Goal: Task Accomplishment & Management: Manage account settings

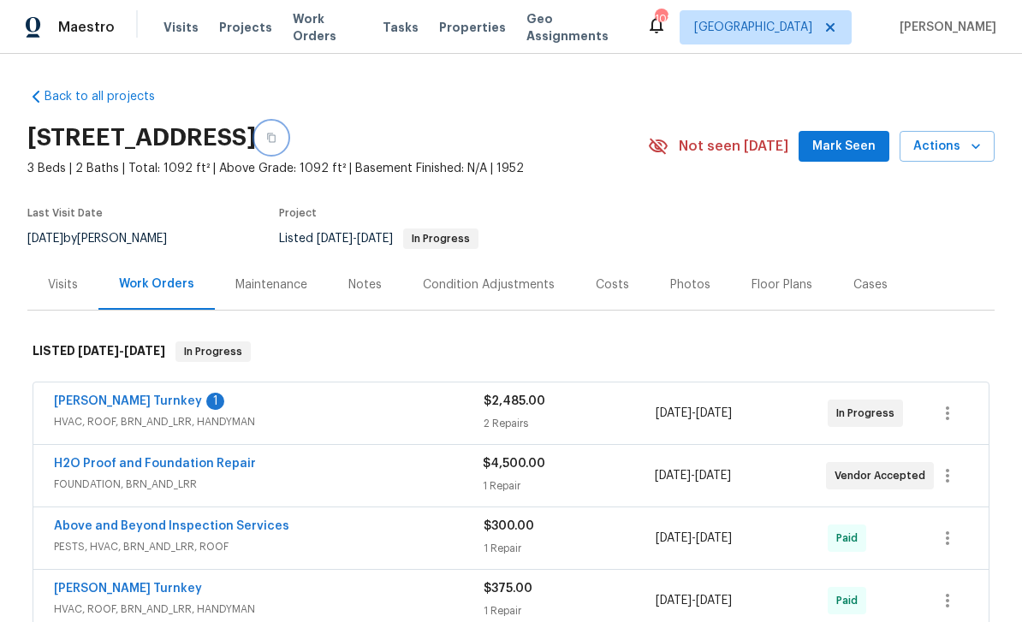
click at [276, 136] on icon "button" at bounding box center [271, 137] width 9 height 9
click at [276, 138] on icon "button" at bounding box center [271, 138] width 10 height 10
click at [287, 133] on button "button" at bounding box center [271, 137] width 31 height 31
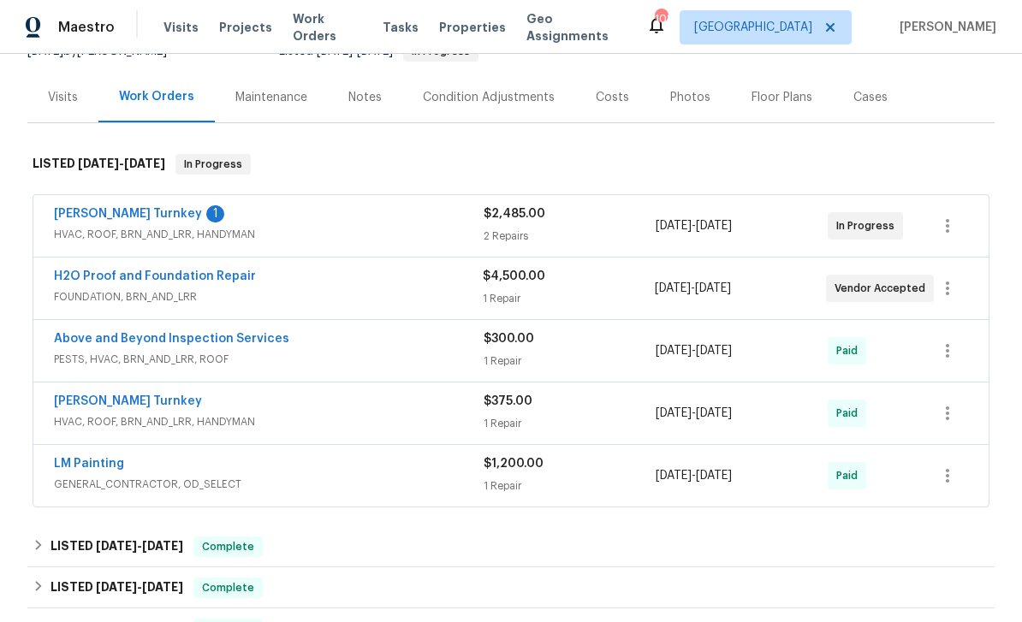
scroll to position [127, 0]
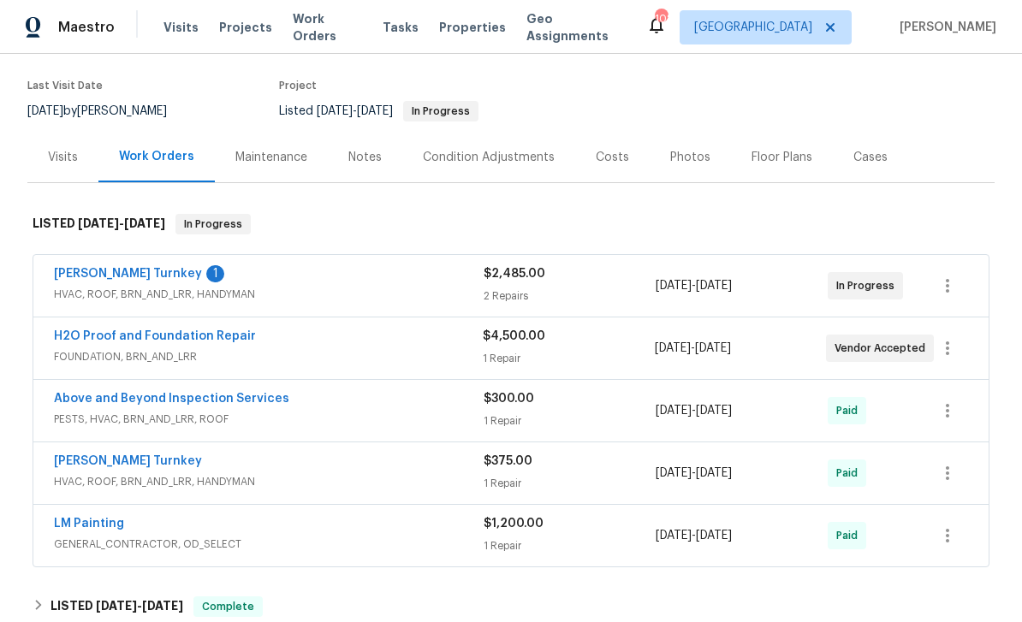
click at [515, 170] on div "Condition Adjustments" at bounding box center [488, 157] width 173 height 50
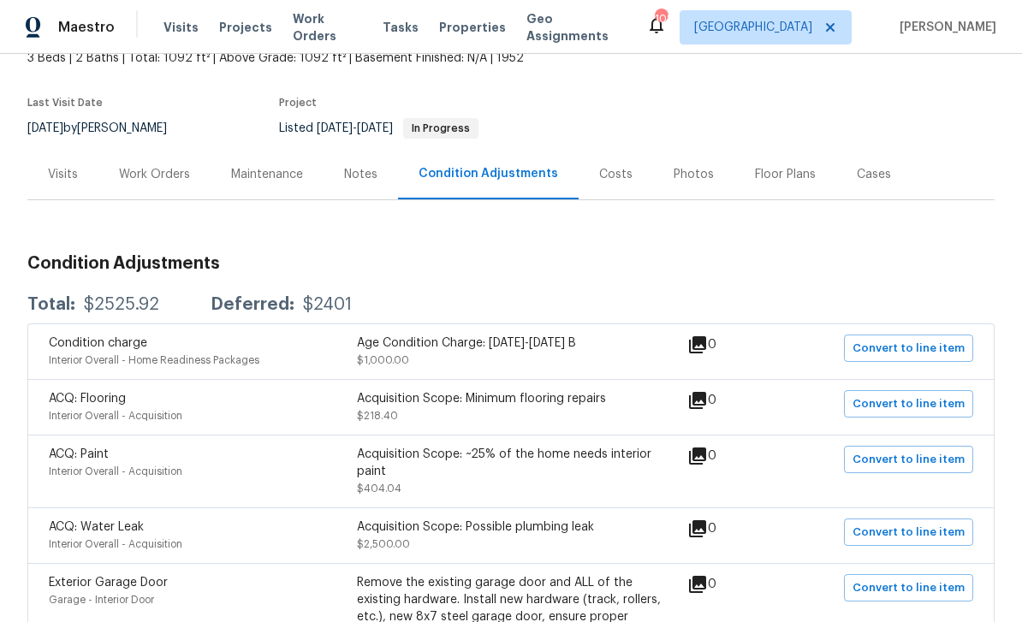
scroll to position [104, 0]
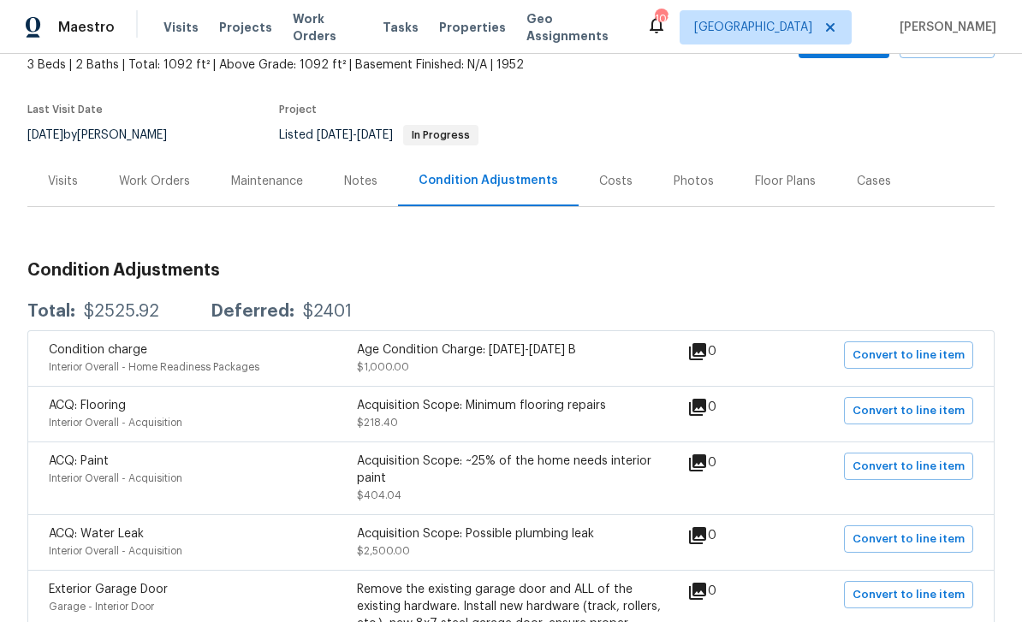
click at [602, 179] on div "Costs" at bounding box center [615, 181] width 33 height 17
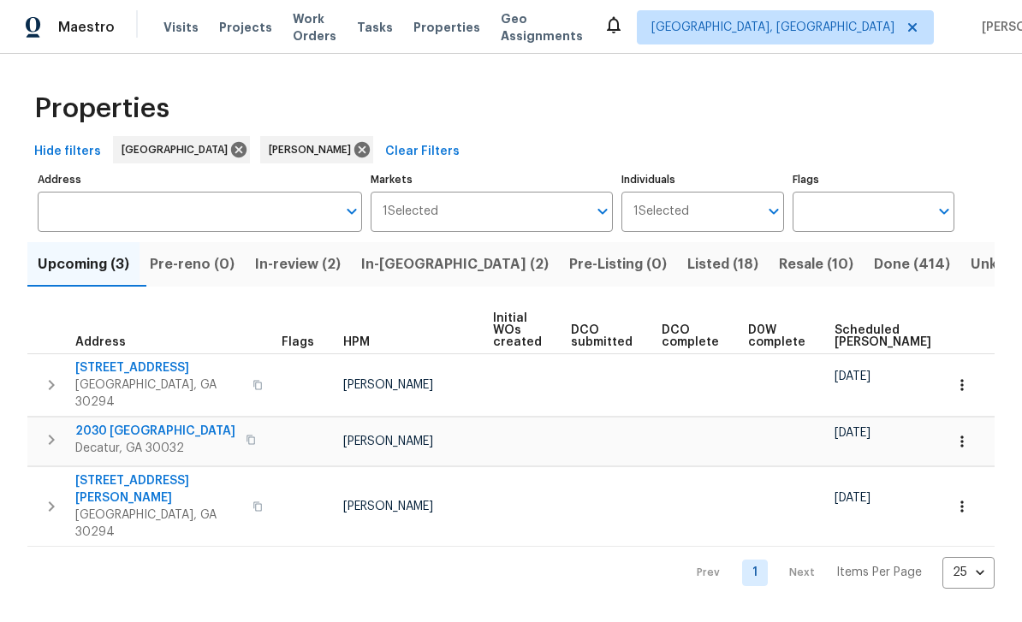
click at [108, 423] on span "2030 [GEOGRAPHIC_DATA]" at bounding box center [155, 431] width 160 height 17
click at [173, 28] on span "Visits" at bounding box center [180, 27] width 35 height 17
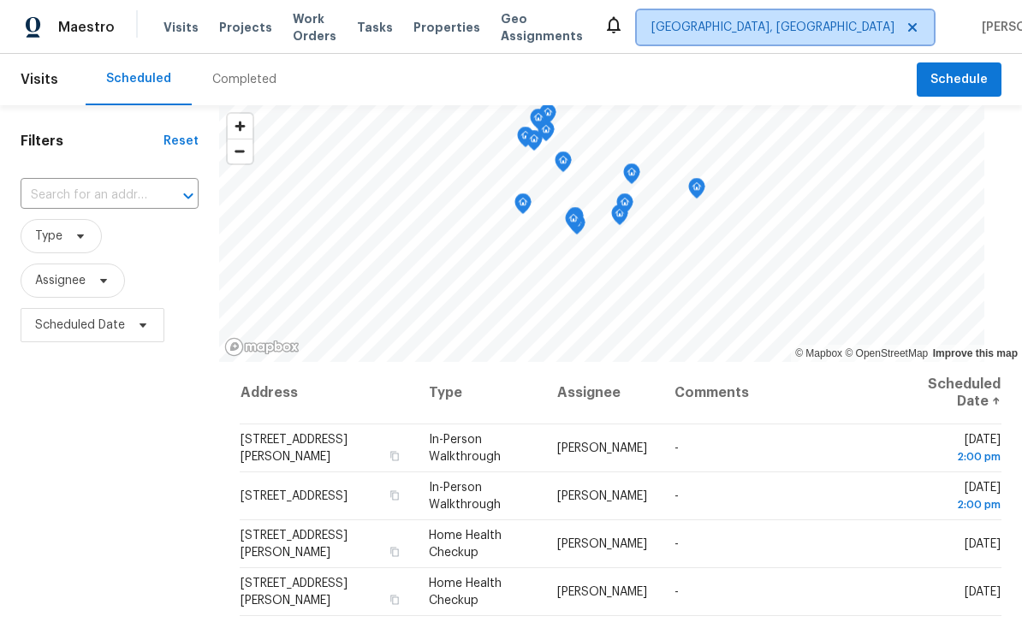
click at [809, 31] on span "[GEOGRAPHIC_DATA], [GEOGRAPHIC_DATA]" at bounding box center [772, 27] width 243 height 17
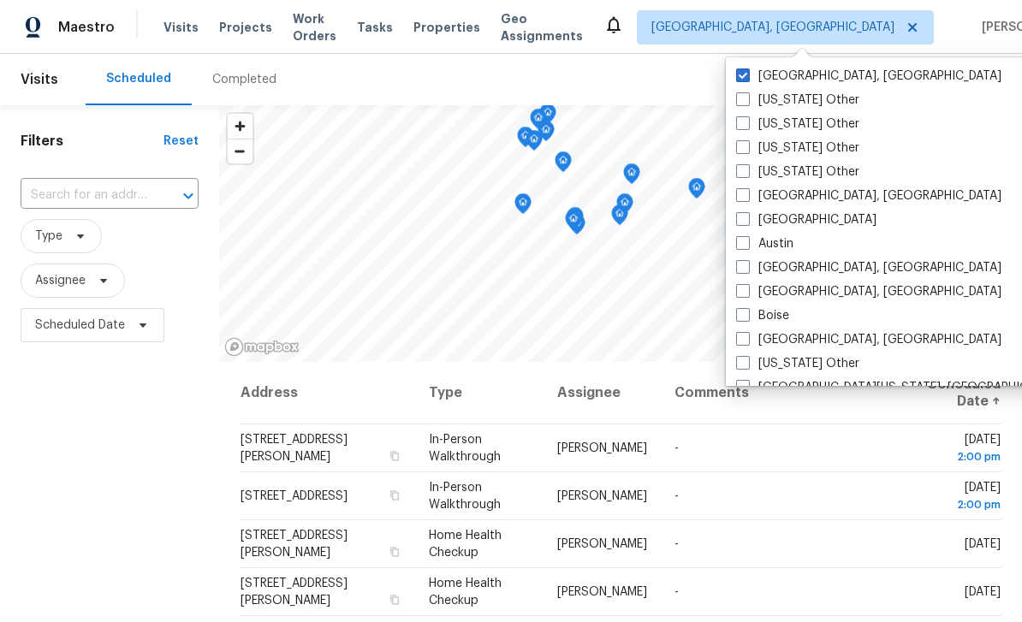
click at [744, 219] on span at bounding box center [743, 219] width 14 height 14
click at [744, 219] on input "[GEOGRAPHIC_DATA]" at bounding box center [741, 216] width 11 height 11
checkbox input "true"
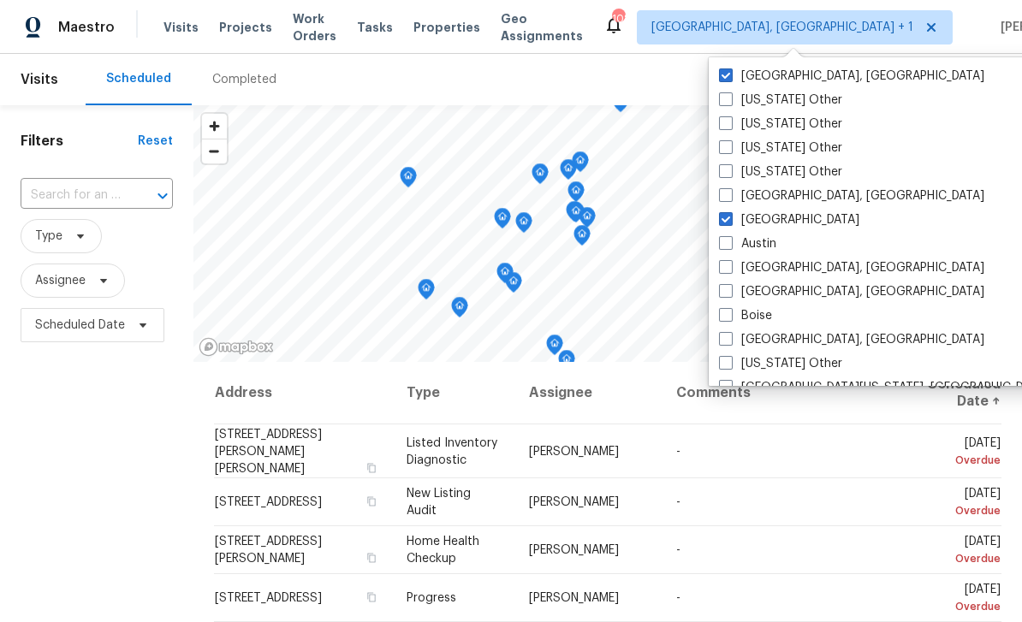
click at [731, 74] on span at bounding box center [726, 75] width 14 height 14
click at [730, 74] on input "[GEOGRAPHIC_DATA], [GEOGRAPHIC_DATA]" at bounding box center [724, 73] width 11 height 11
checkbox input "false"
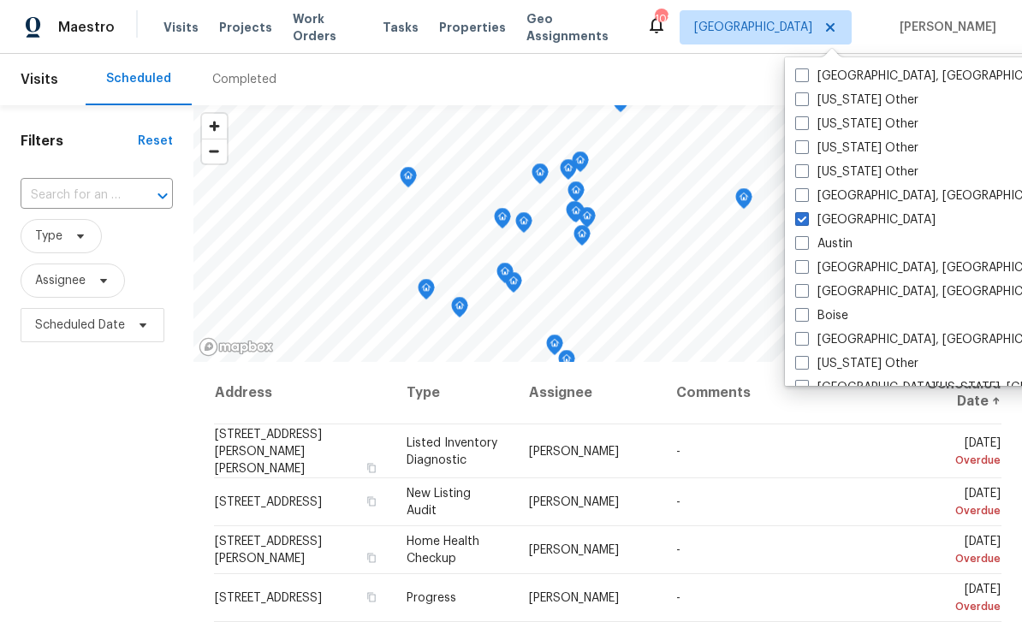
click at [82, 203] on input "text" at bounding box center [73, 195] width 104 height 27
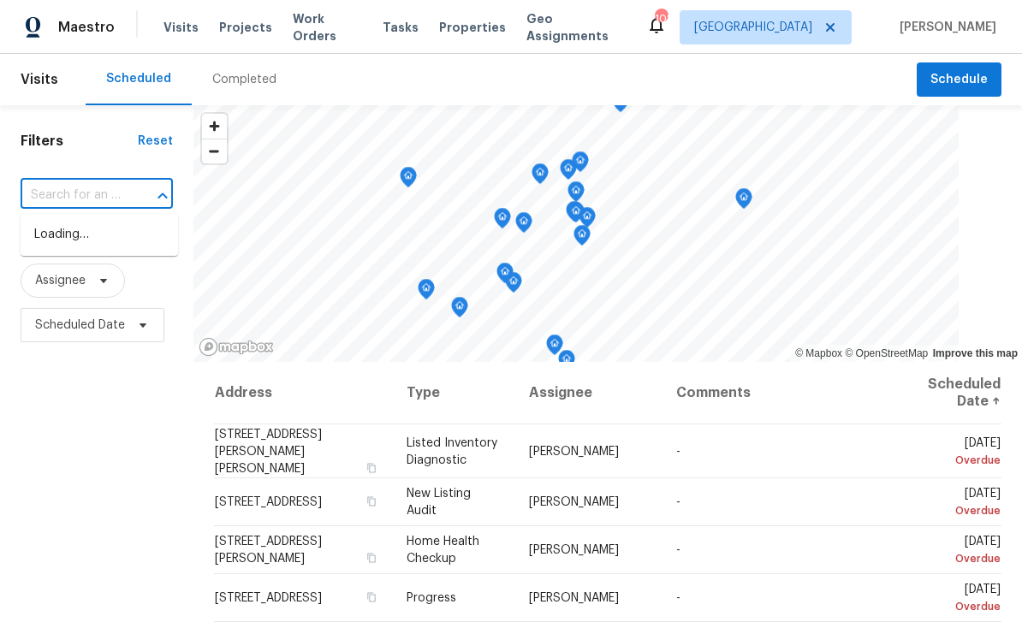
click at [74, 195] on input "text" at bounding box center [73, 195] width 104 height 27
paste input "[STREET_ADDRESS]"
type input "[STREET_ADDRESS]"
click at [77, 235] on li "[STREET_ADDRESS]" at bounding box center [99, 235] width 157 height 28
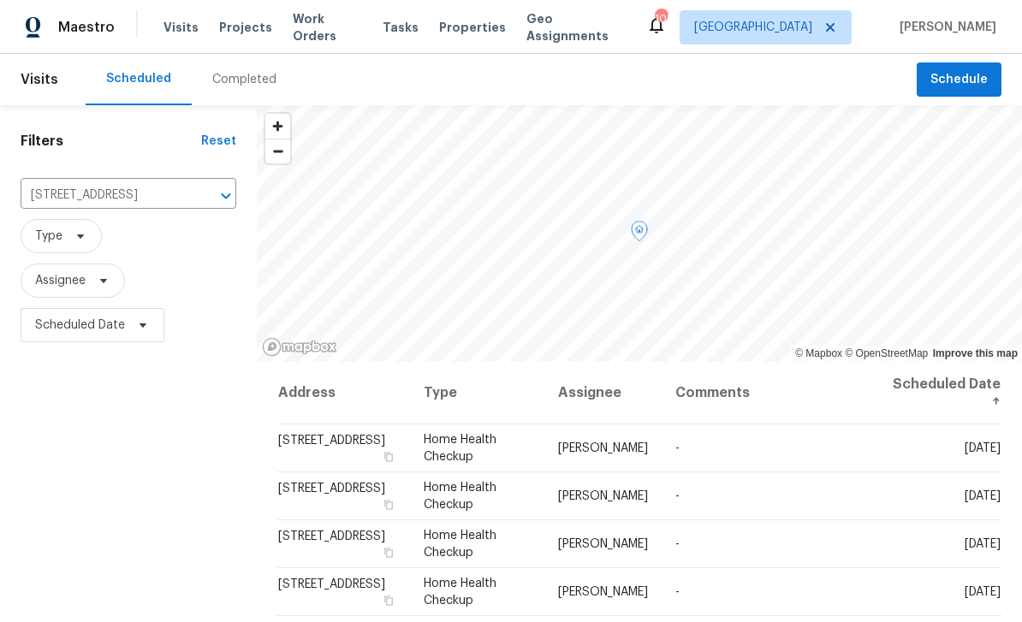
click at [0, 0] on icon at bounding box center [0, 0] width 0 height 0
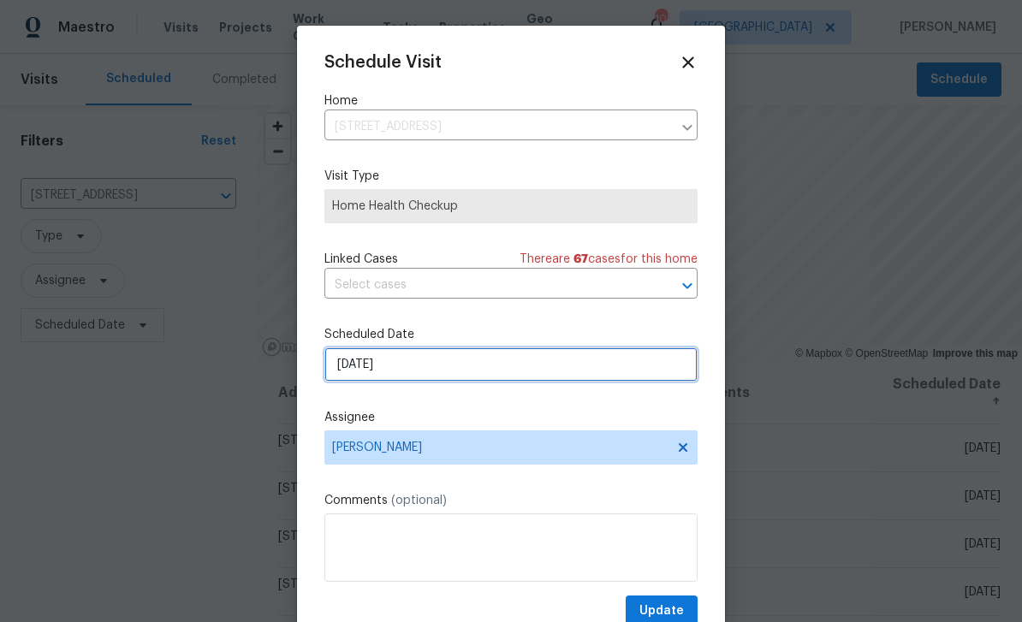
click at [615, 377] on input "[DATE]" at bounding box center [510, 364] width 373 height 34
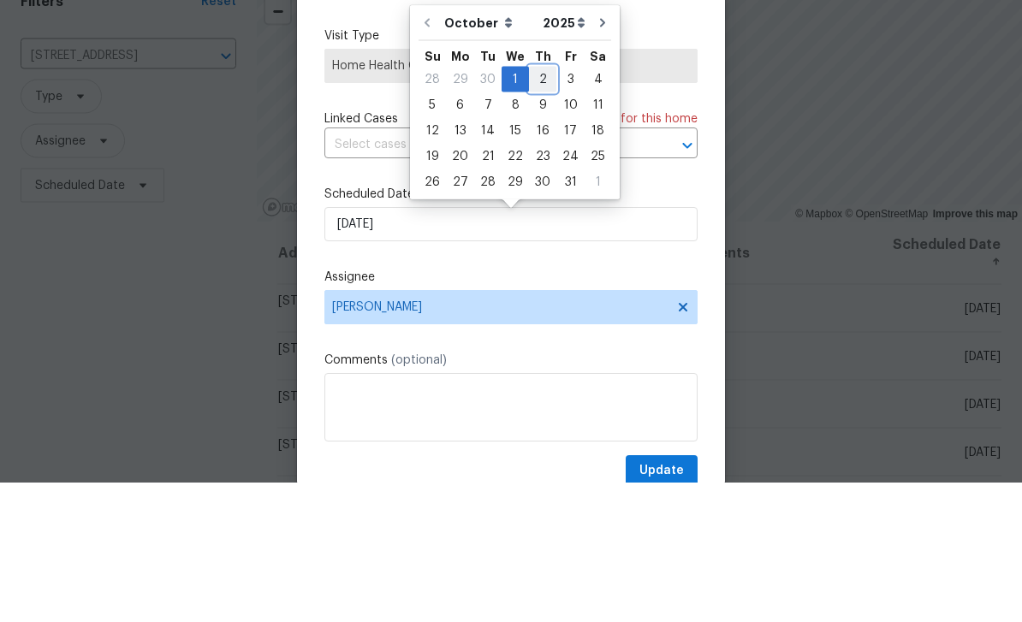
click at [540, 207] on div "2" at bounding box center [542, 219] width 27 height 24
type input "[DATE]"
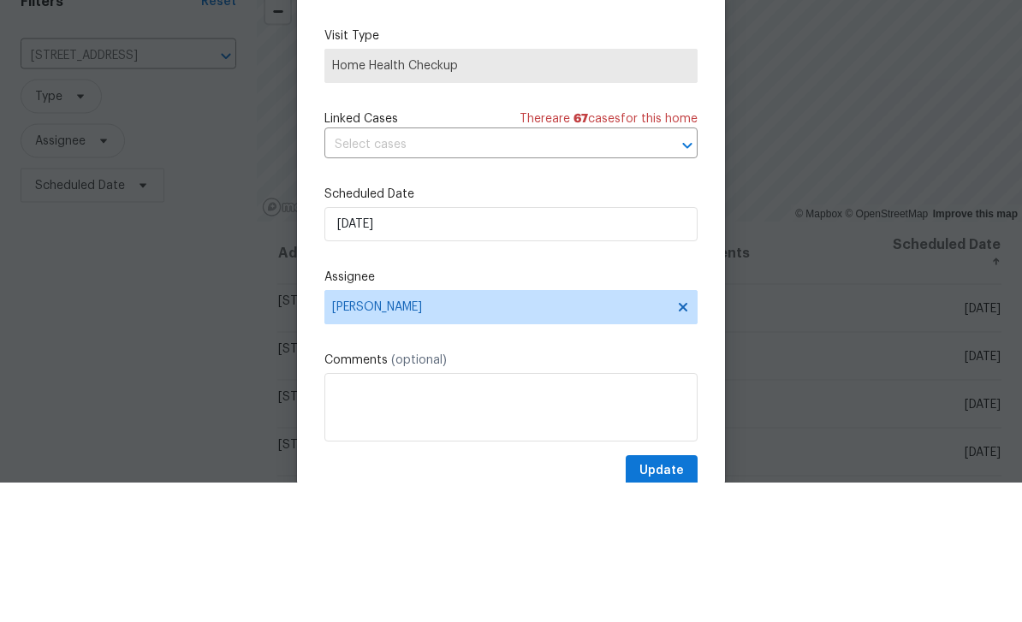
scroll to position [55, 0]
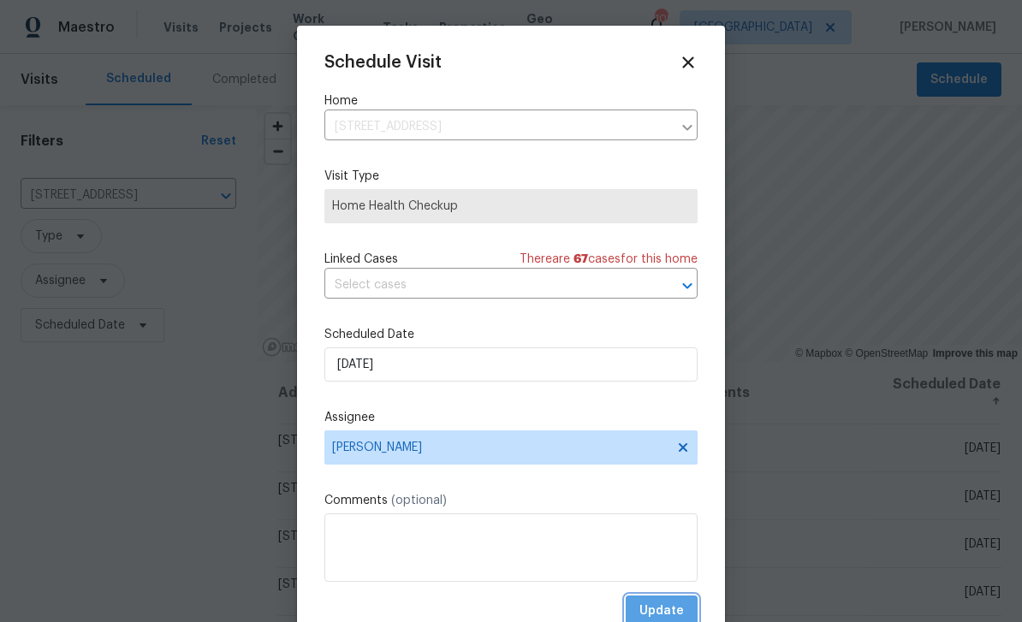
click at [675, 610] on span "Update" at bounding box center [661, 611] width 44 height 21
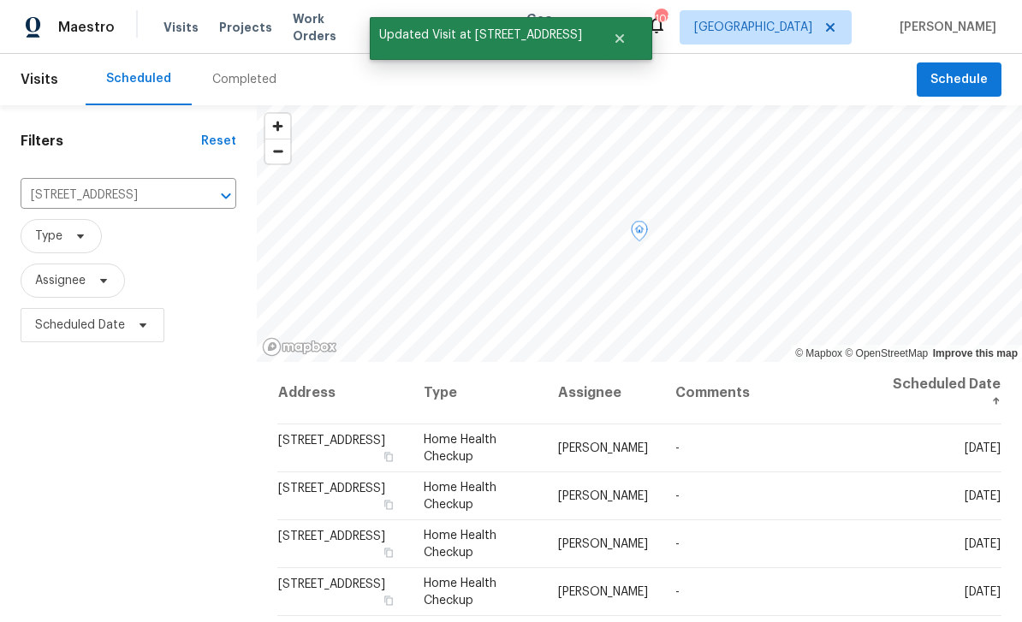
click at [0, 0] on icon at bounding box center [0, 0] width 0 height 0
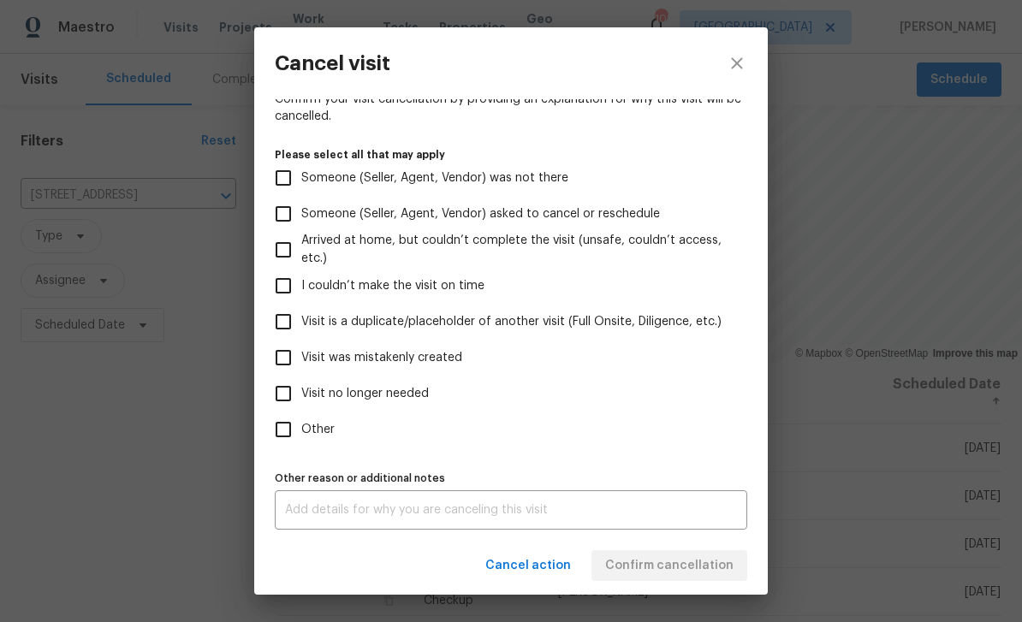
scroll to position [142, 0]
click at [418, 396] on span "Visit no longer needed" at bounding box center [364, 394] width 127 height 18
click at [301, 396] on input "Visit no longer needed" at bounding box center [283, 394] width 36 height 36
checkbox input "true"
click at [449, 514] on textarea at bounding box center [511, 510] width 452 height 12
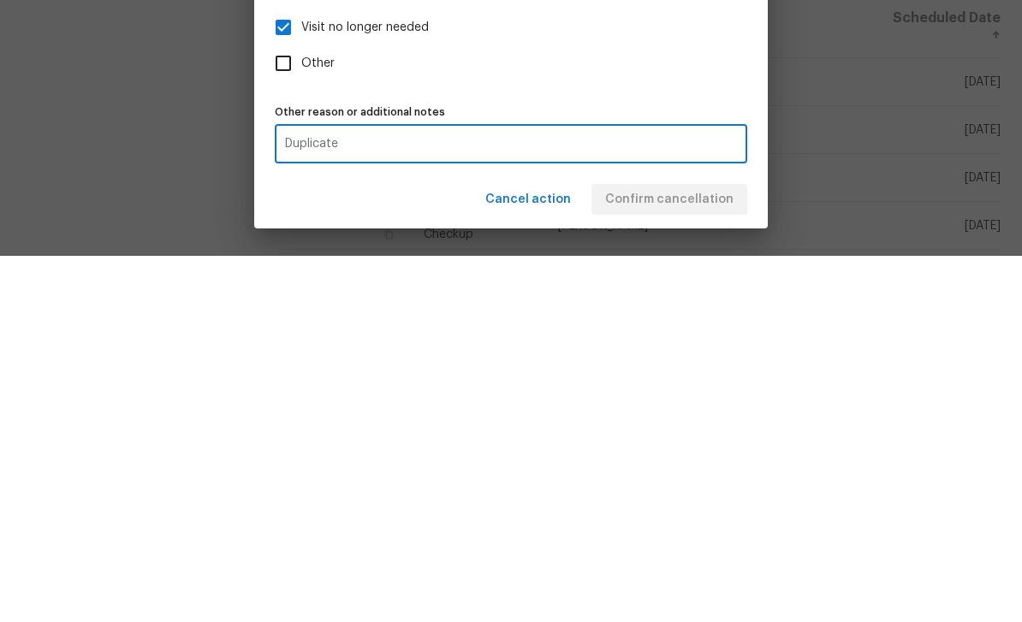
type textarea "Duplicate"
click at [705, 537] on div "Cancel action Confirm cancellation" at bounding box center [510, 566] width 513 height 59
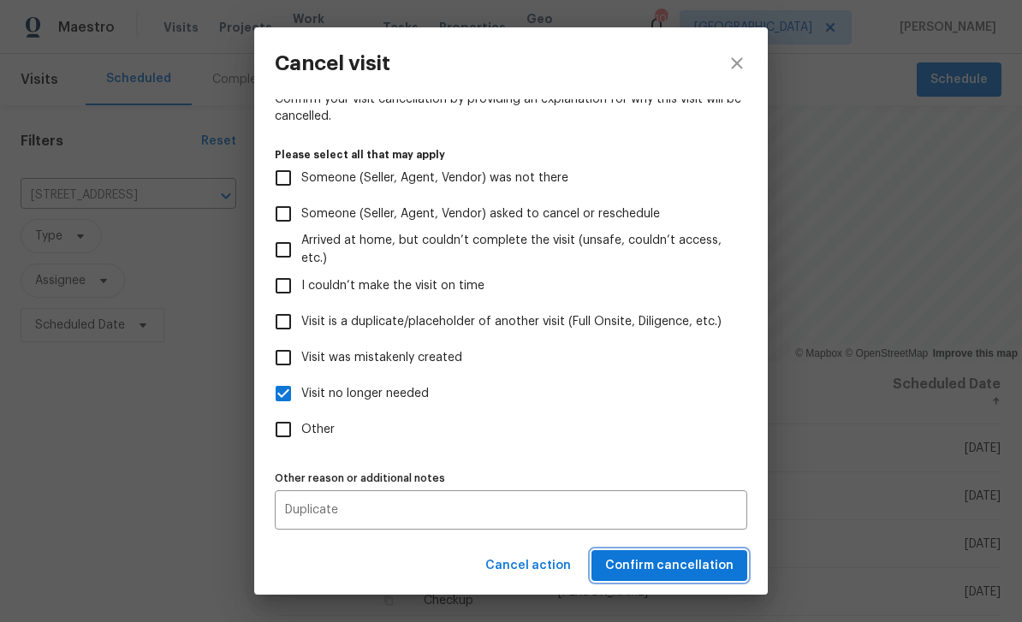
click at [707, 562] on span "Confirm cancellation" at bounding box center [669, 565] width 128 height 21
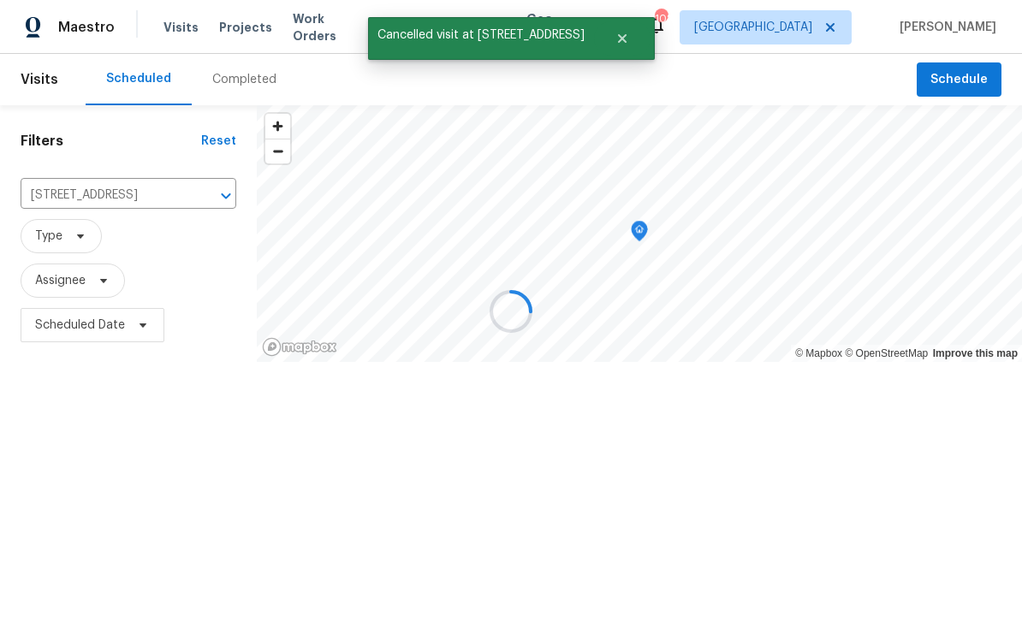
scroll to position [0, 0]
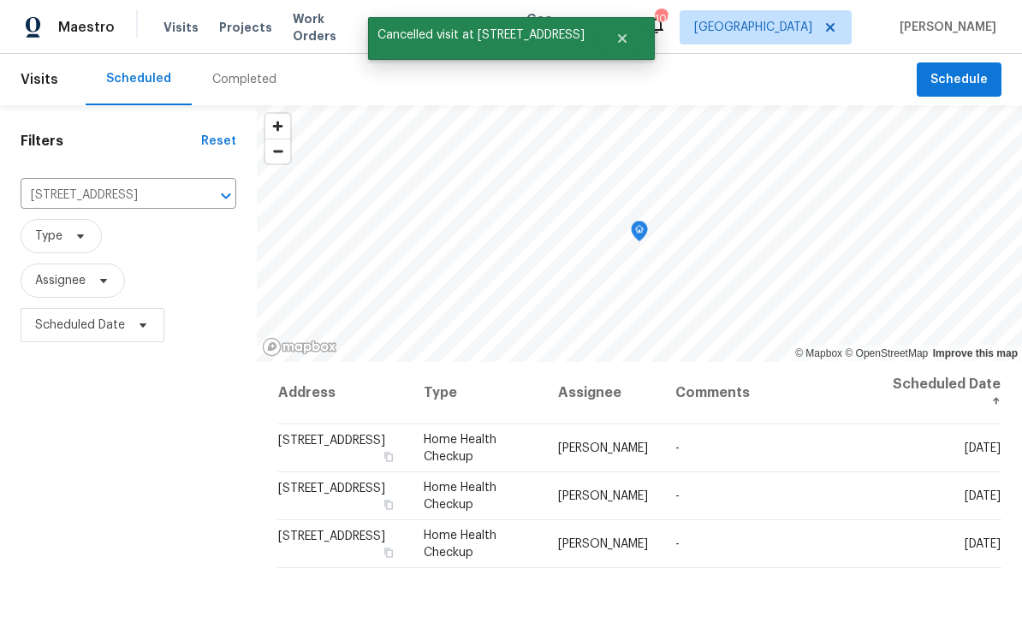
click at [199, 193] on icon "Clear" at bounding box center [203, 195] width 17 height 17
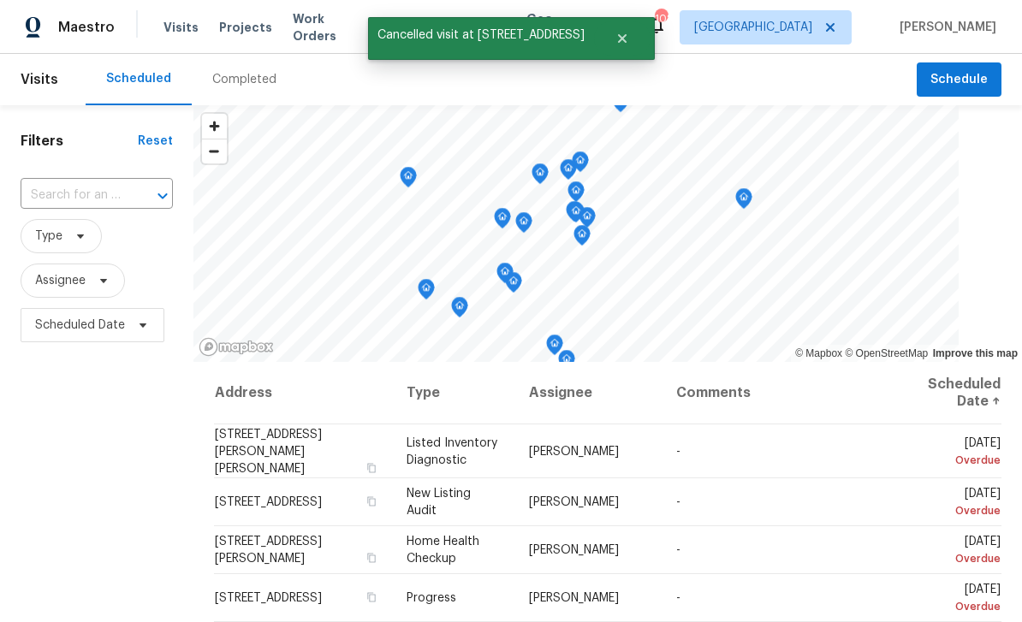
click at [95, 198] on input "text" at bounding box center [73, 195] width 104 height 27
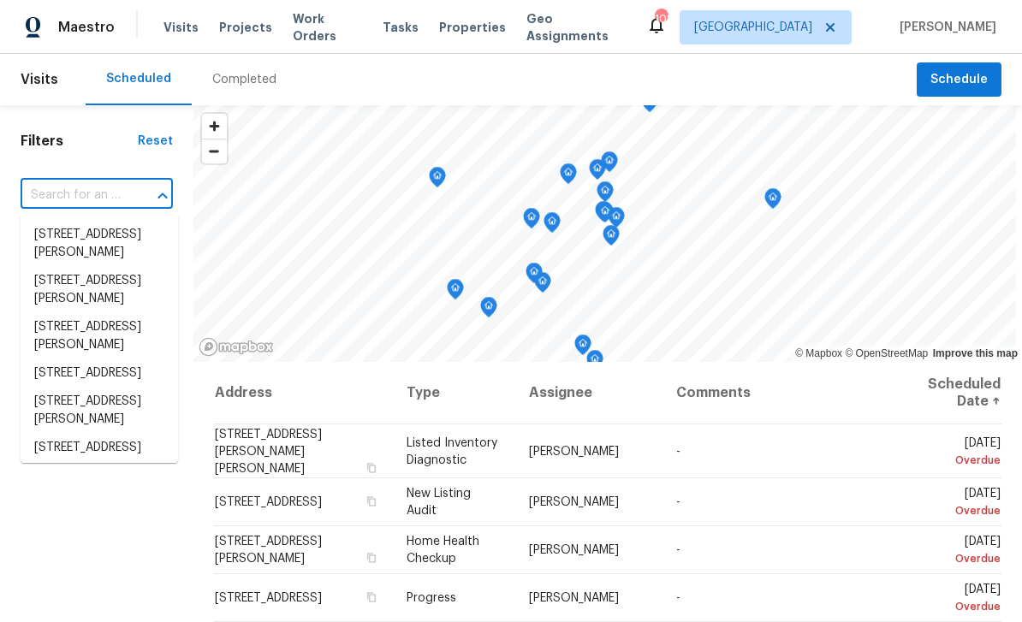
paste input "[STREET_ADDRESS]"
type input "[STREET_ADDRESS]"
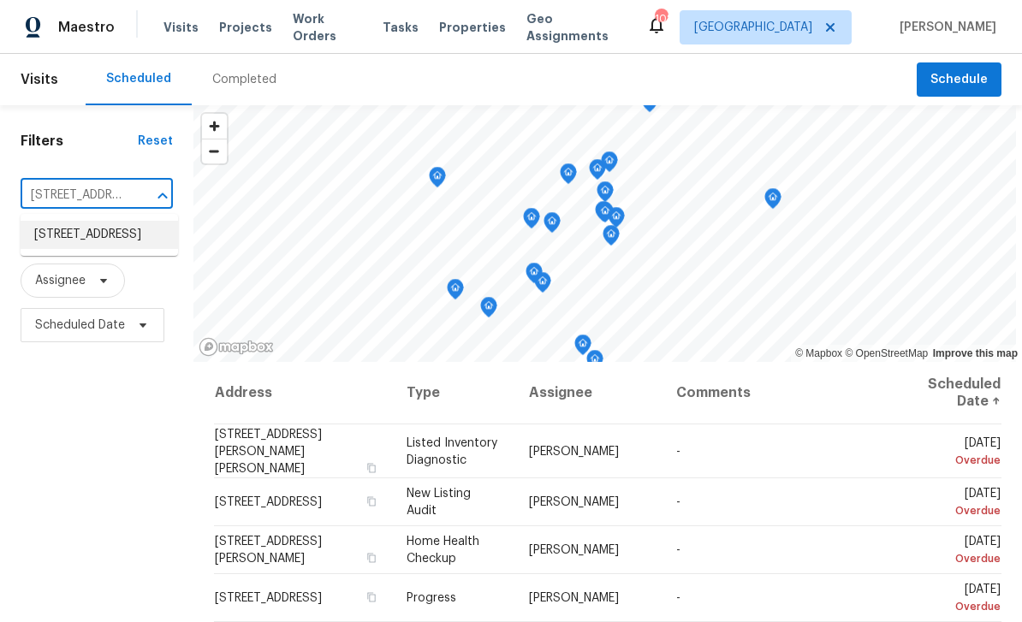
click at [67, 235] on li "[STREET_ADDRESS]" at bounding box center [99, 235] width 157 height 28
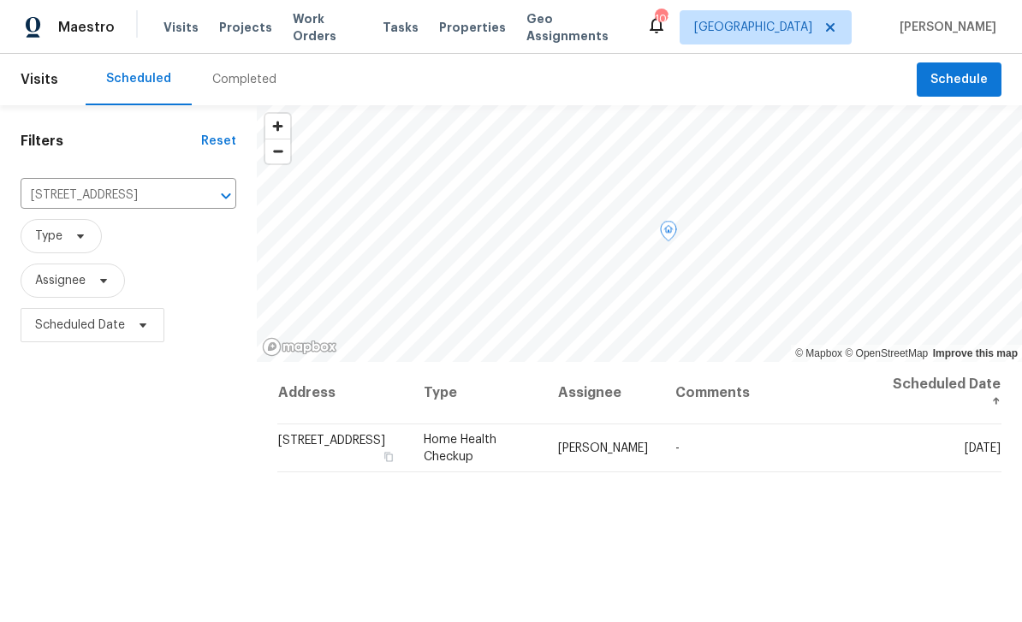
click at [0, 0] on icon at bounding box center [0, 0] width 0 height 0
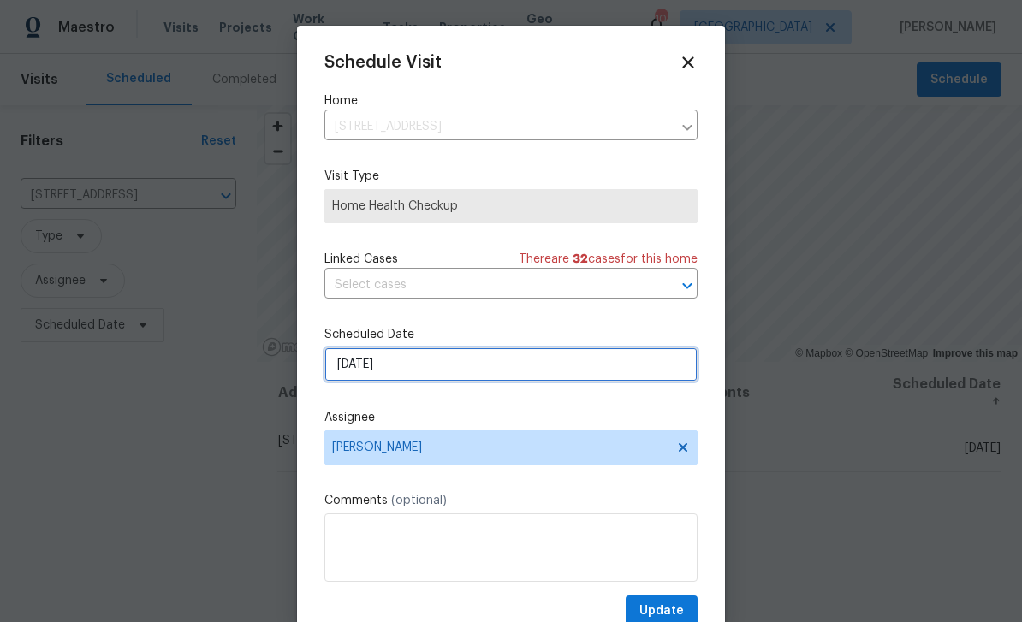
click at [560, 368] on input "[DATE]" at bounding box center [510, 364] width 373 height 34
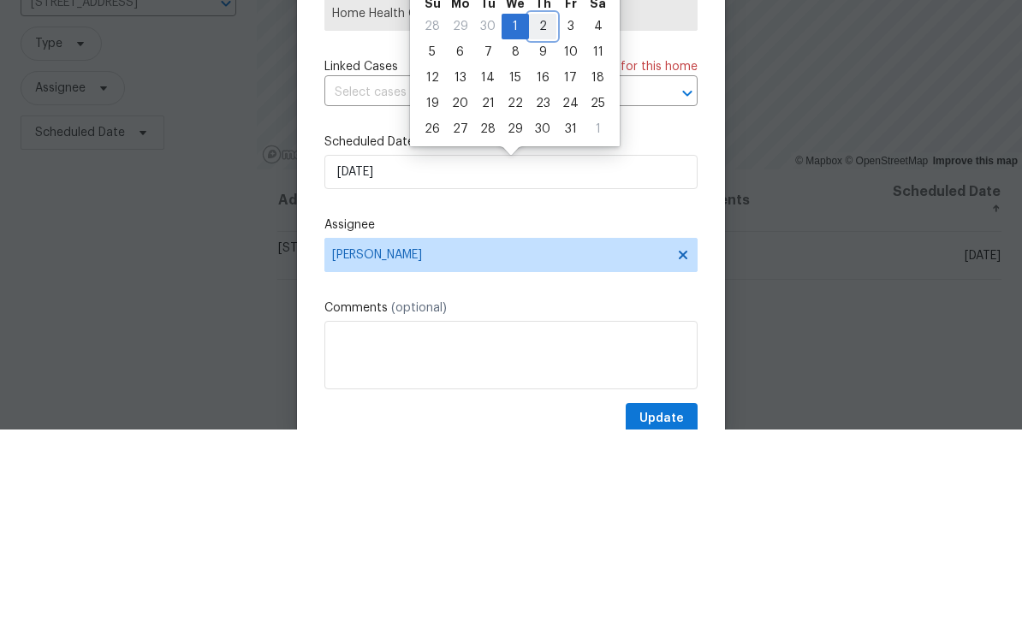
click at [536, 207] on div "2" at bounding box center [542, 219] width 27 height 24
type input "[DATE]"
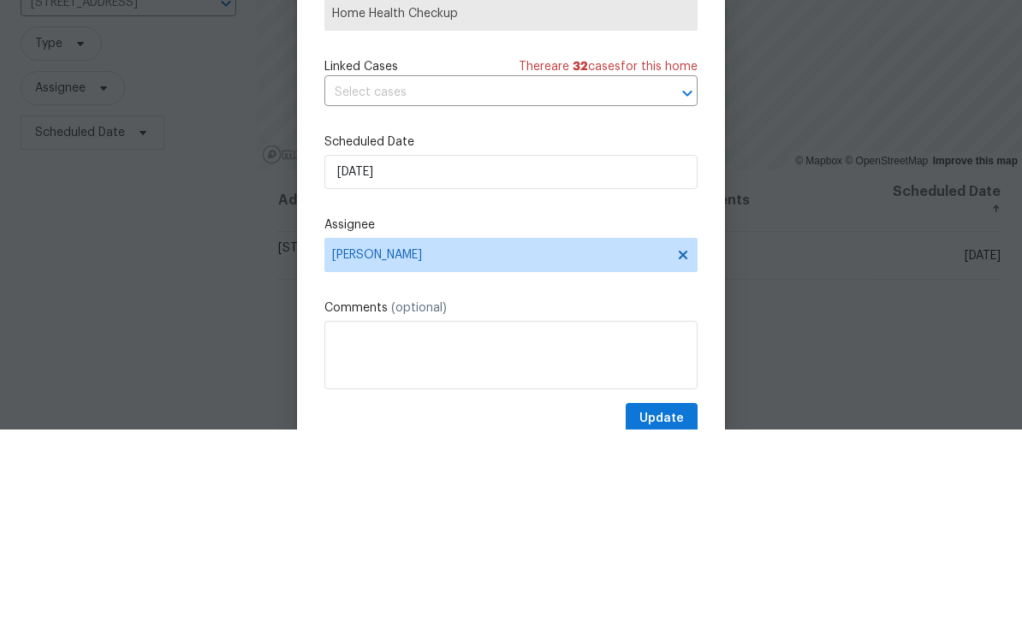
scroll to position [55, 0]
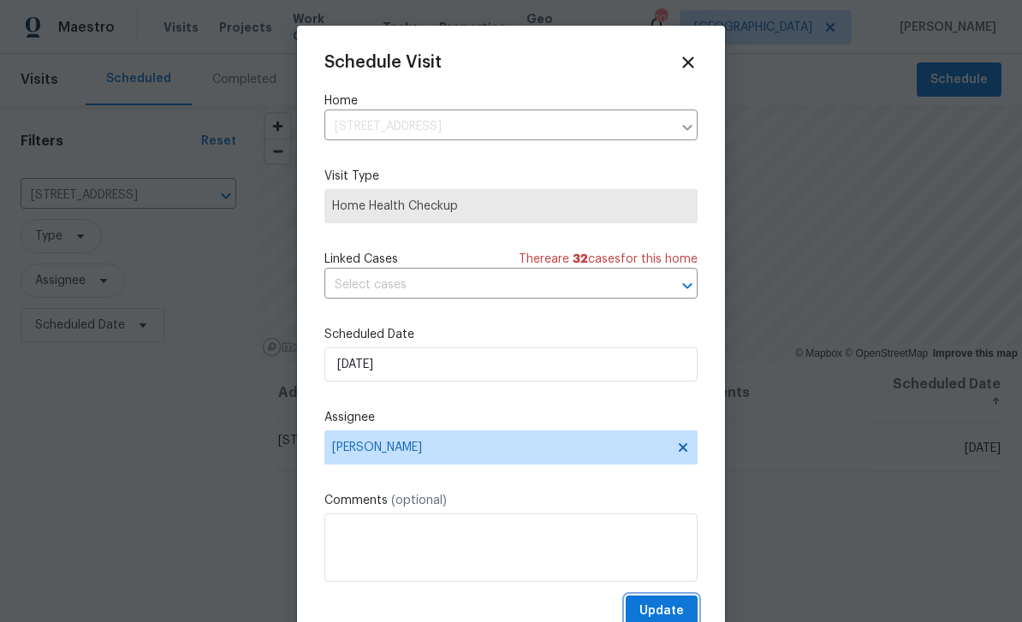
click at [677, 607] on span "Update" at bounding box center [661, 611] width 44 height 21
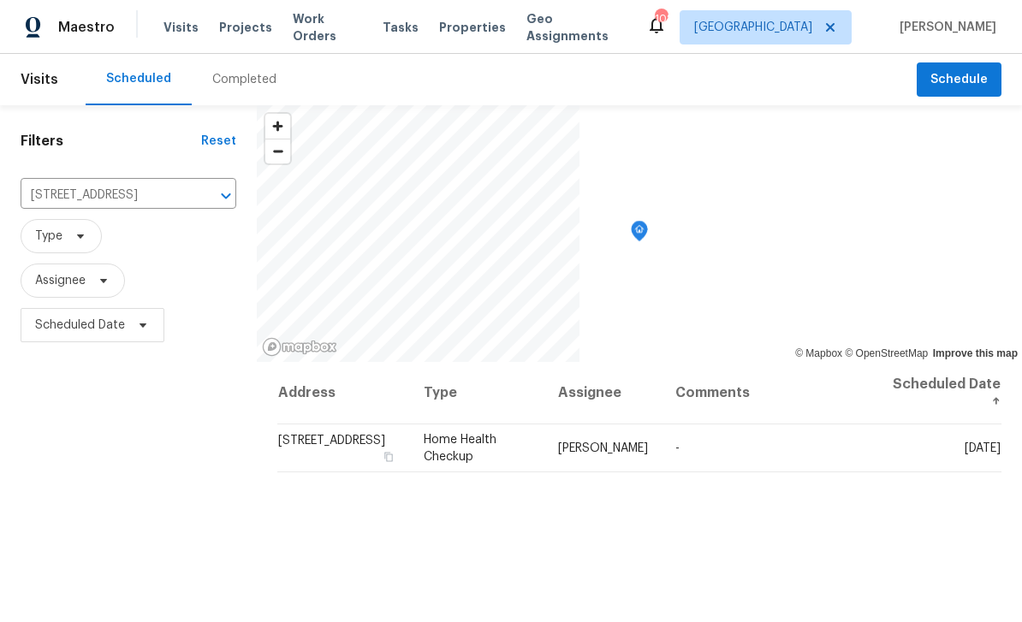
scroll to position [0, 0]
click at [205, 200] on icon "Clear" at bounding box center [203, 195] width 17 height 17
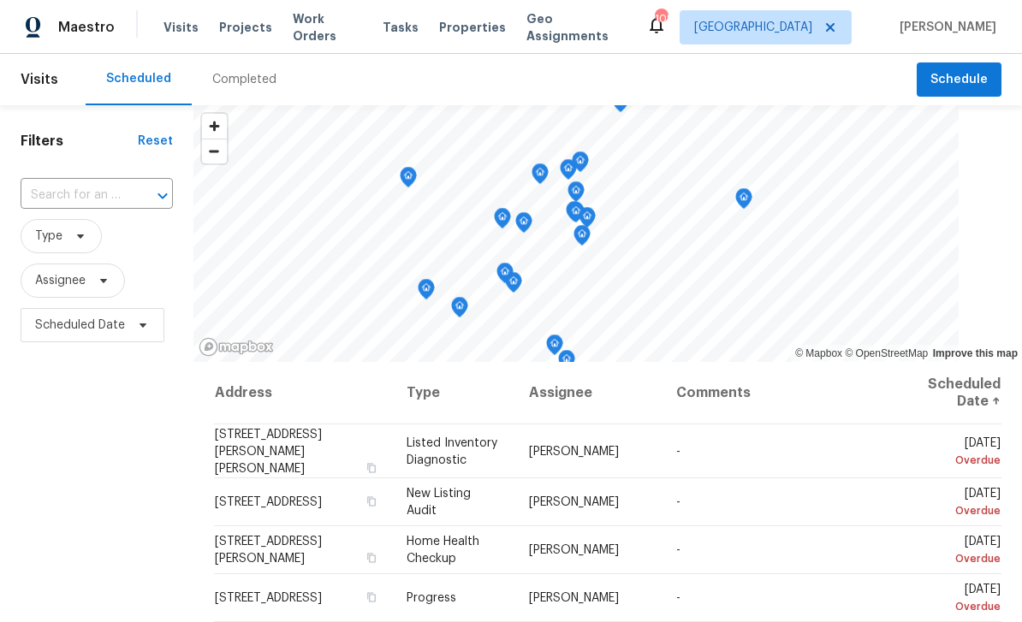
click at [81, 198] on input "text" at bounding box center [73, 195] width 104 height 27
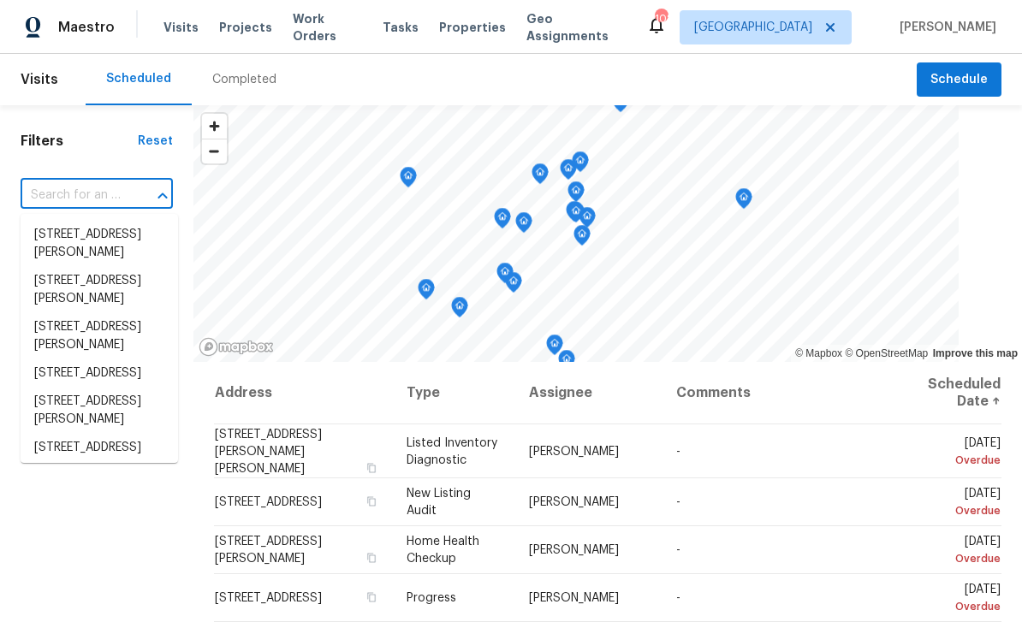
paste input "[STREET_ADDRESS][PERSON_NAME]"
type input "[STREET_ADDRESS][PERSON_NAME]"
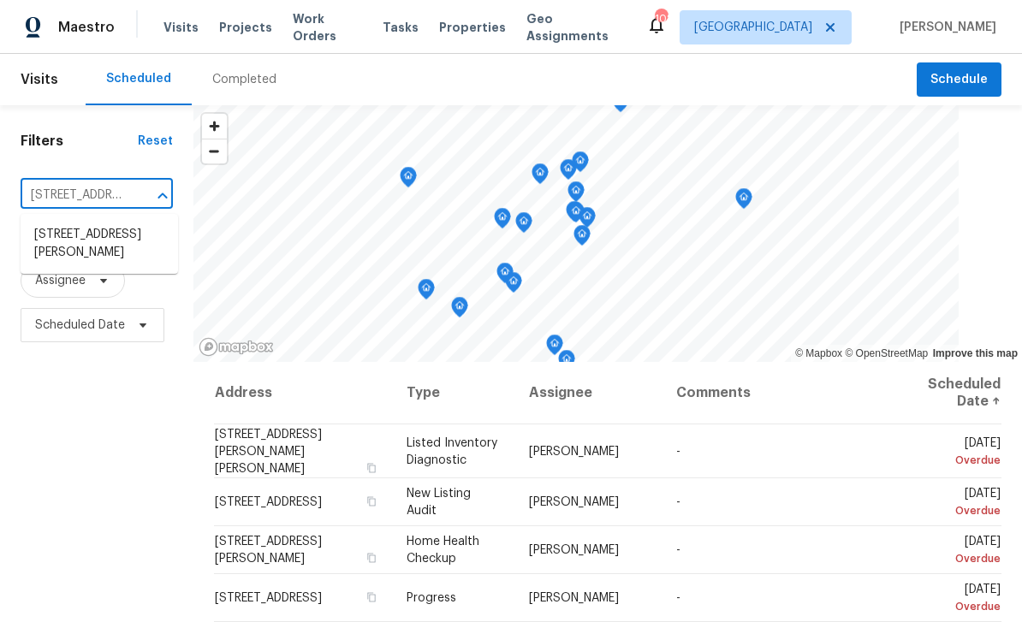
click at [73, 236] on li "[STREET_ADDRESS][PERSON_NAME]" at bounding box center [99, 244] width 157 height 46
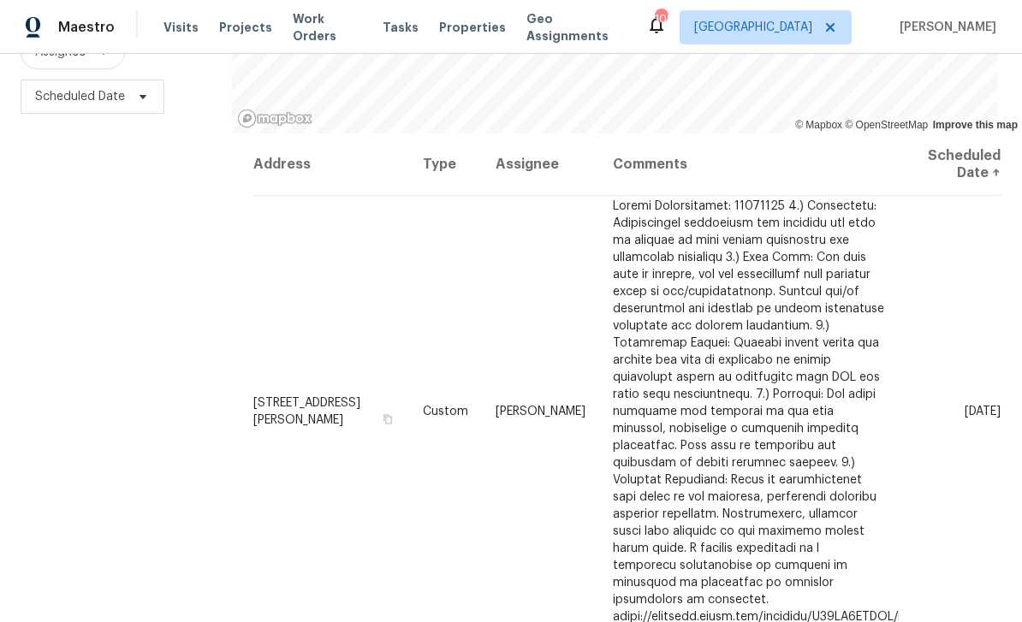
scroll to position [227, 0]
click at [0, 0] on icon at bounding box center [0, 0] width 0 height 0
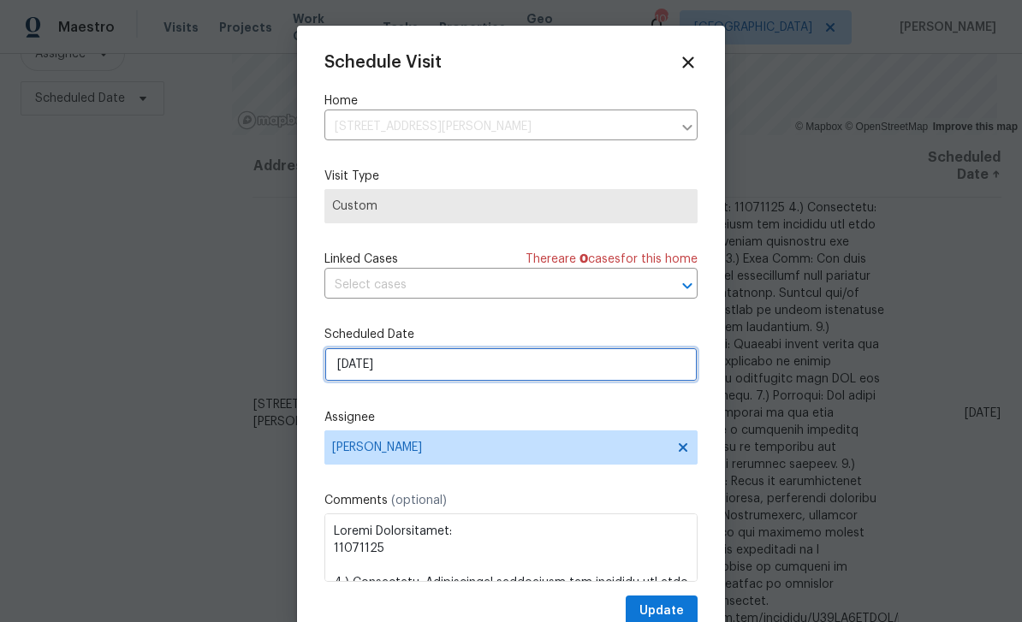
click at [561, 371] on input "[DATE]" at bounding box center [510, 364] width 373 height 34
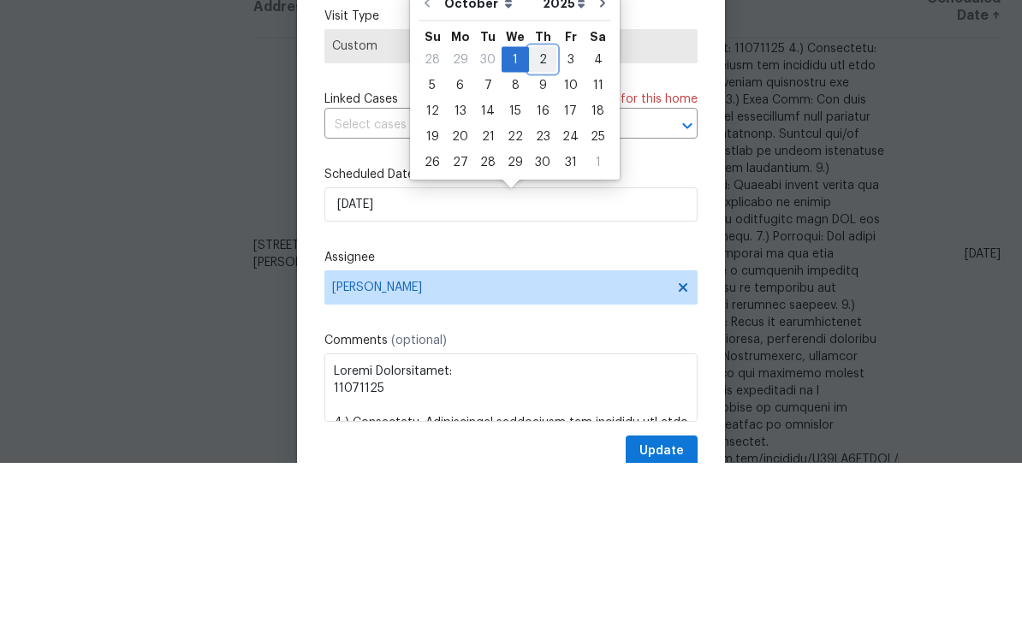
click at [539, 207] on div "2" at bounding box center [542, 219] width 27 height 24
type input "[DATE]"
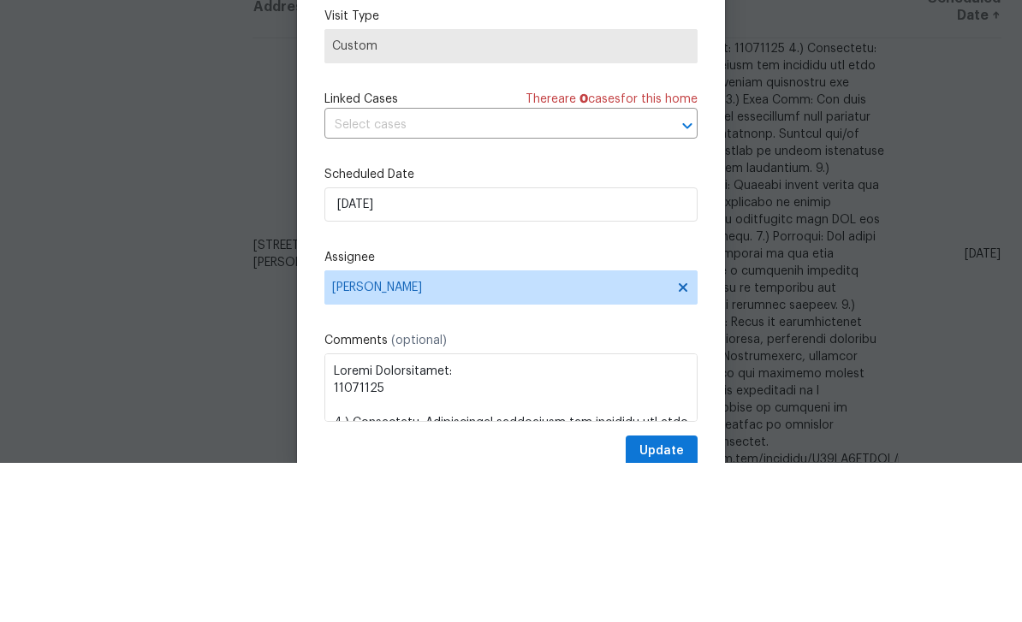
scroll to position [55, 0]
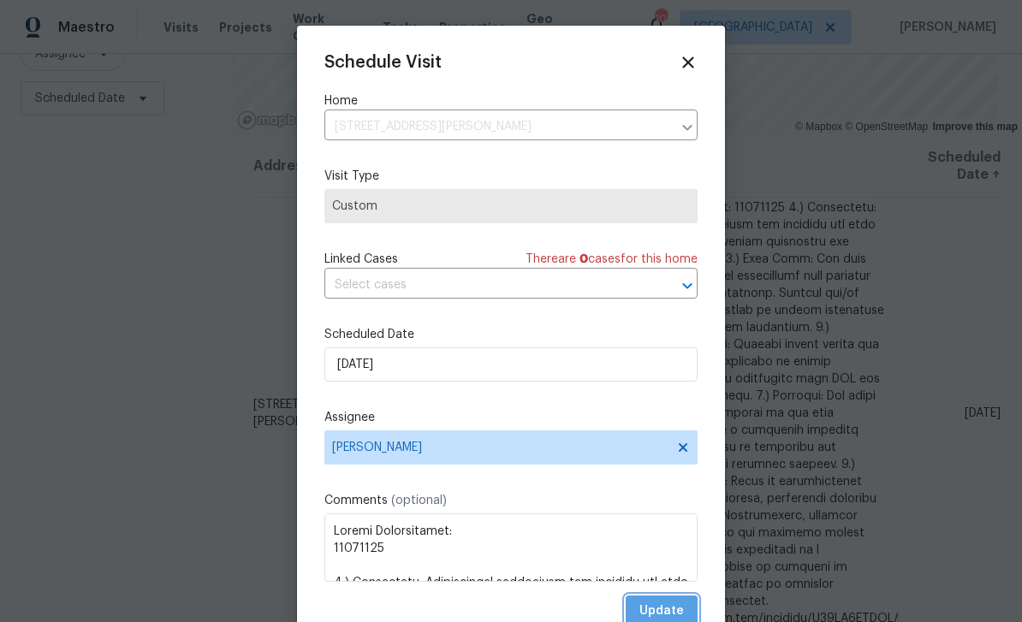
click at [679, 610] on span "Update" at bounding box center [661, 611] width 44 height 21
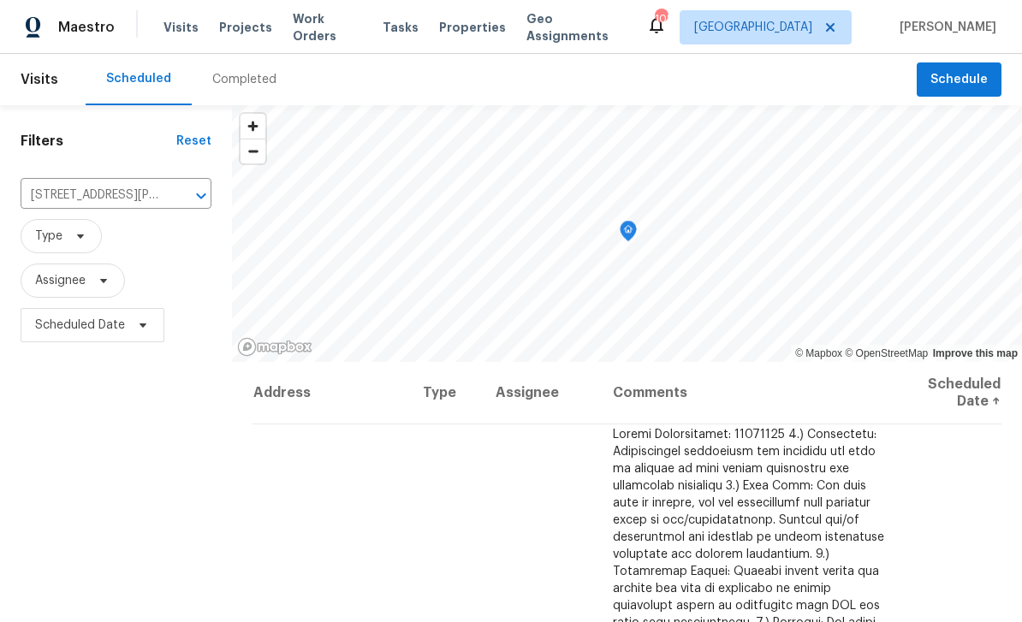
scroll to position [0, 0]
click at [172, 196] on icon "Clear" at bounding box center [178, 195] width 17 height 17
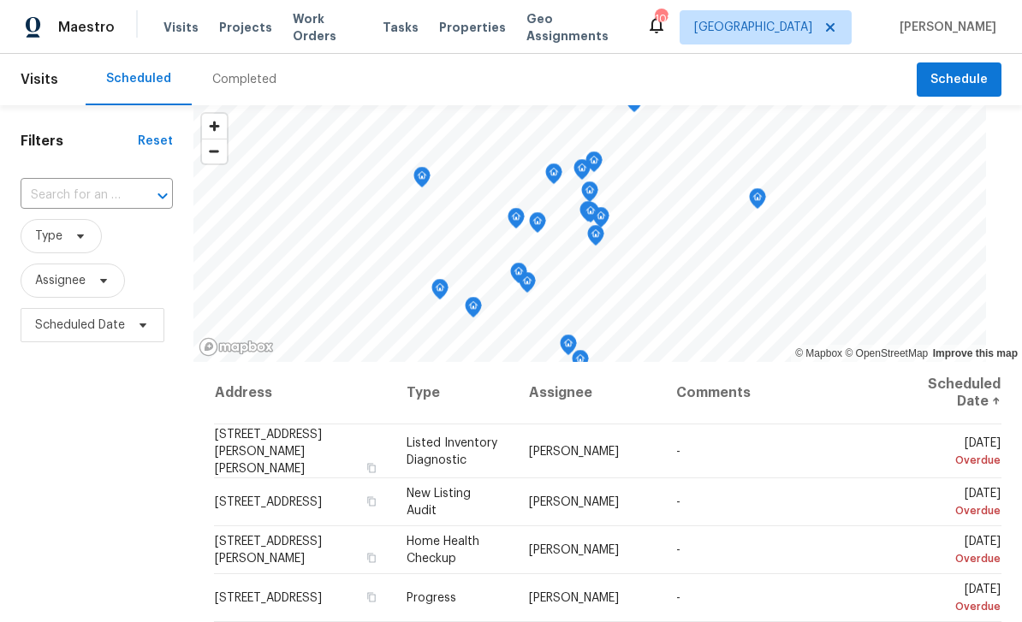
click at [76, 195] on input "text" at bounding box center [73, 195] width 104 height 27
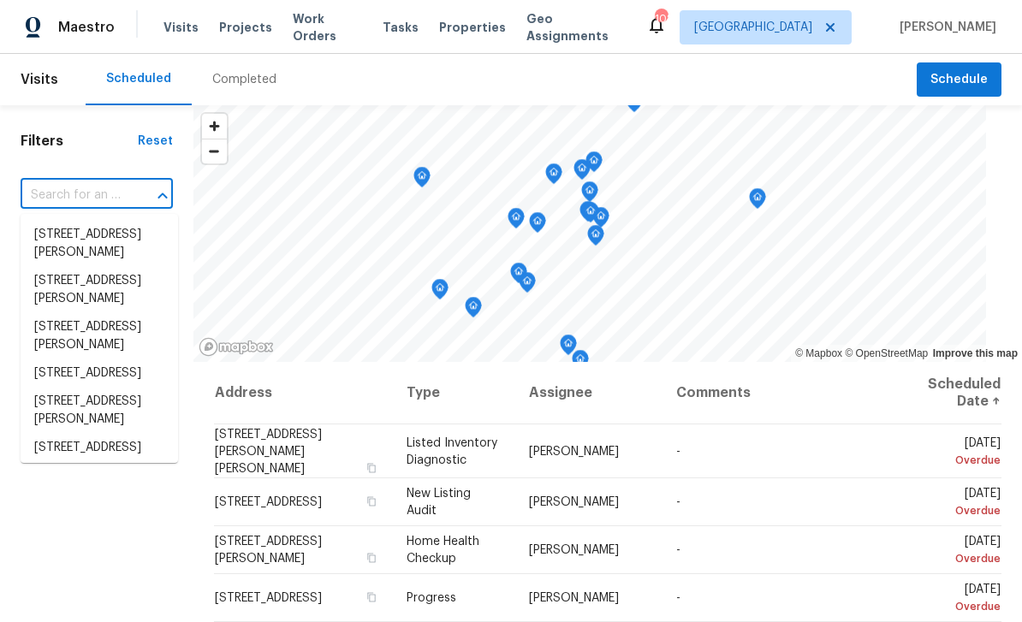
paste input "[STREET_ADDRESS][DEMOGRAPHIC_DATA]"
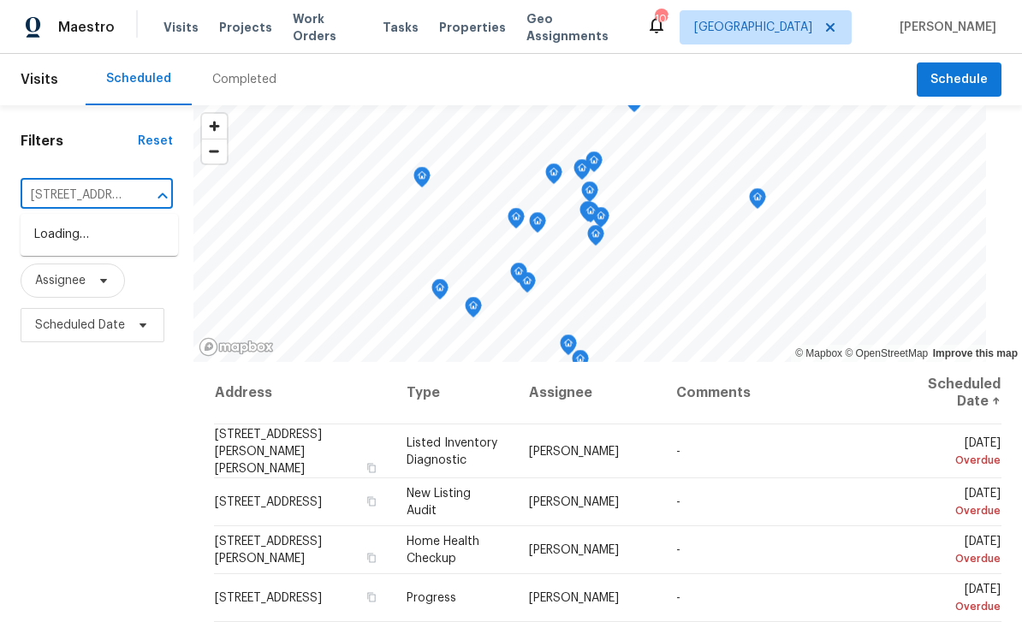
type input "[STREET_ADDRESS]"
click at [48, 235] on li "[STREET_ADDRESS]" at bounding box center [99, 235] width 157 height 28
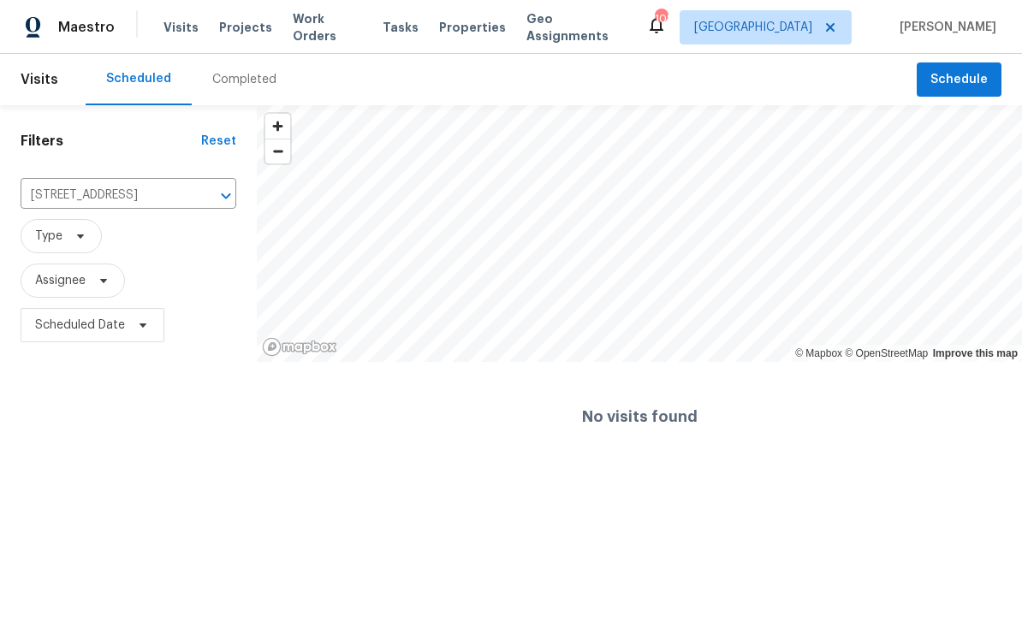
click at [209, 205] on button "Clear" at bounding box center [204, 196] width 24 height 24
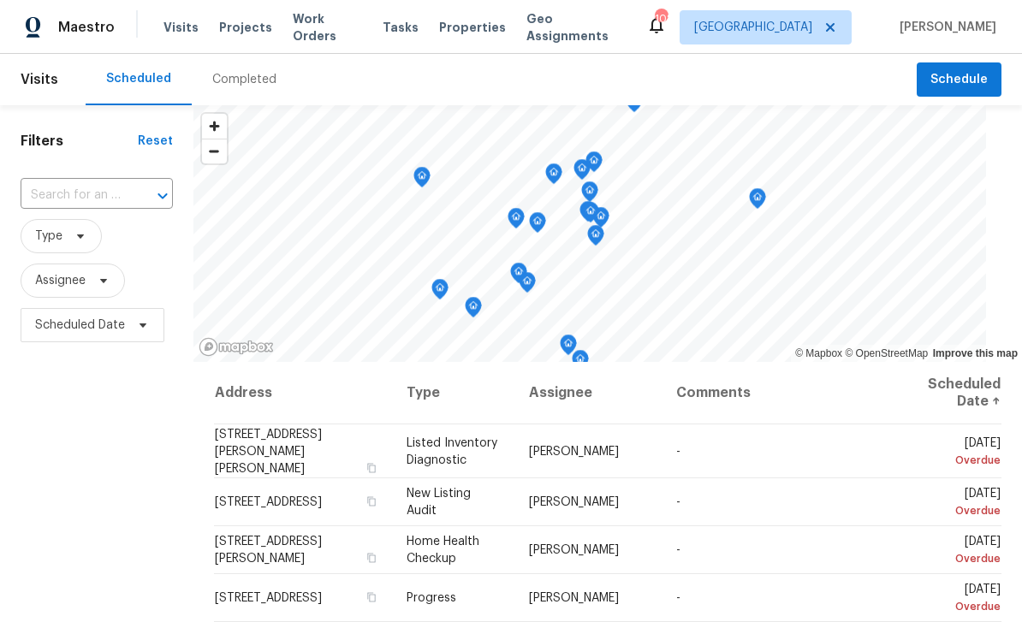
click at [80, 201] on input "text" at bounding box center [73, 195] width 104 height 27
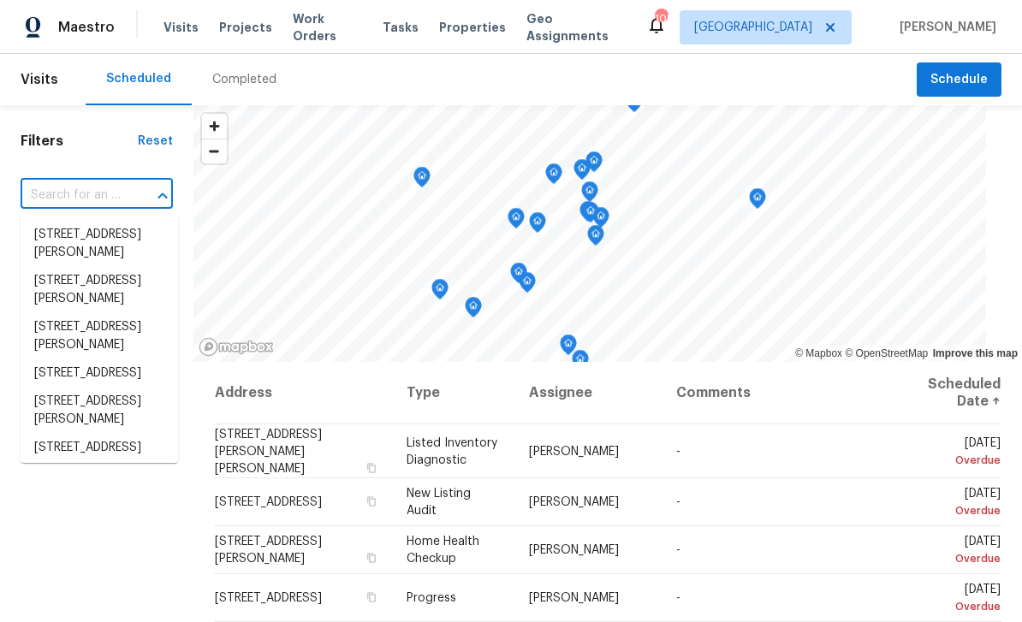
click at [51, 190] on input "text" at bounding box center [73, 195] width 104 height 27
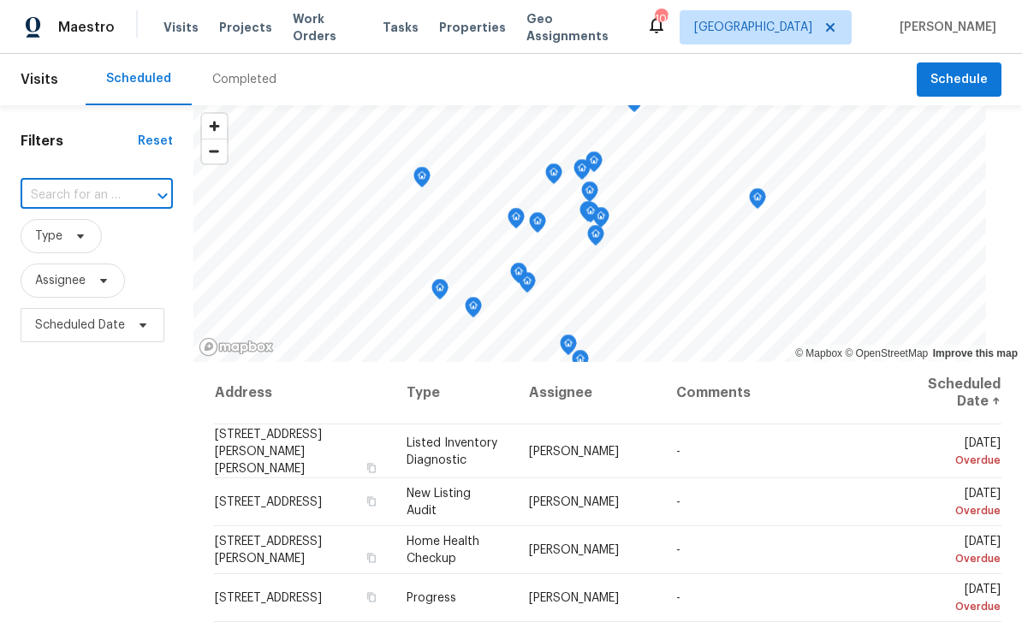
paste input "[STREET_ADDRESS][DEMOGRAPHIC_DATA]"
type input "[STREET_ADDRESS]"
click at [61, 288] on li "[STREET_ADDRESS][DEMOGRAPHIC_DATA]" at bounding box center [99, 272] width 157 height 46
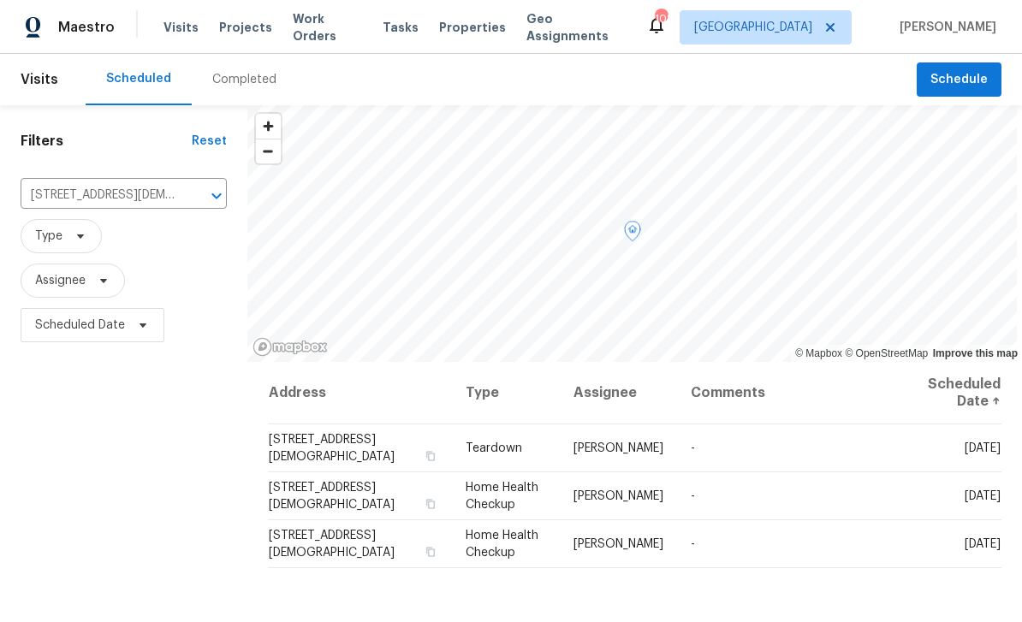
click at [0, 0] on icon at bounding box center [0, 0] width 0 height 0
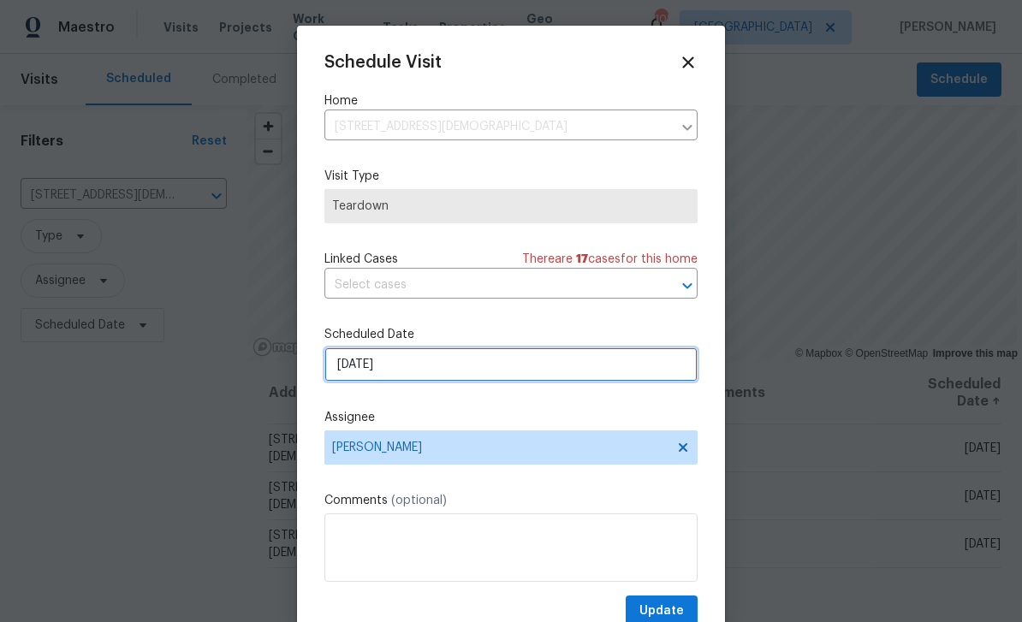
click at [513, 376] on input "[DATE]" at bounding box center [510, 364] width 373 height 34
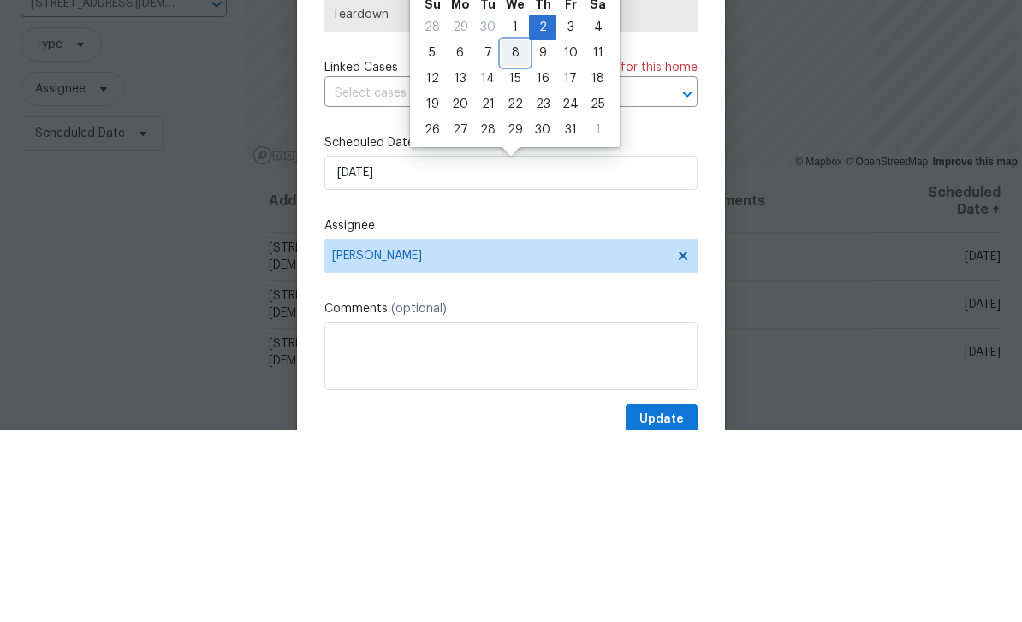
click at [514, 233] on div "8" at bounding box center [514, 245] width 27 height 24
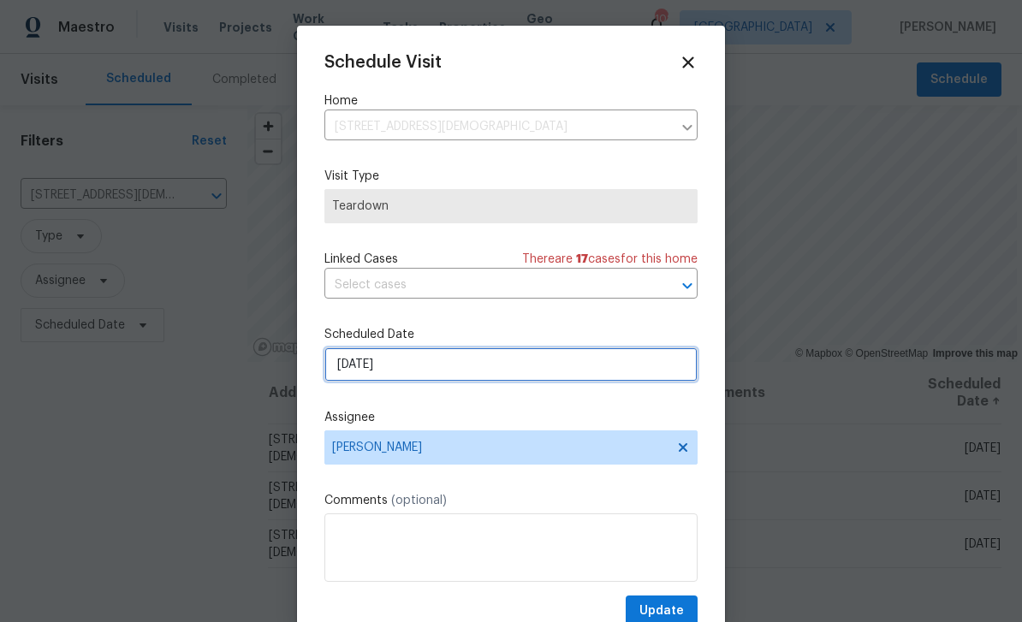
click at [544, 371] on input "[DATE]" at bounding box center [510, 364] width 373 height 34
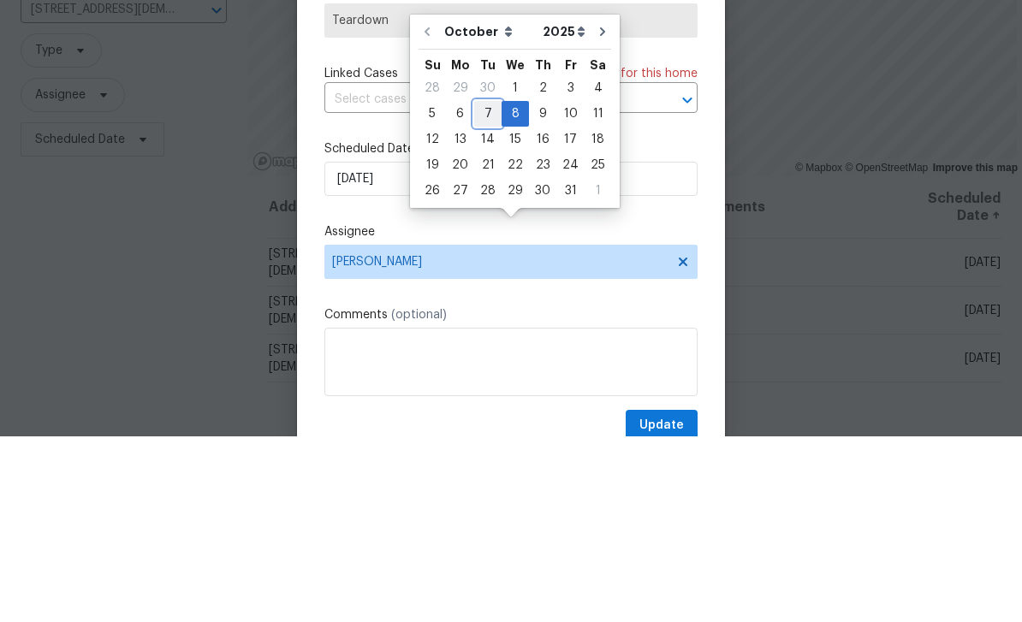
click at [486, 288] on div "7" at bounding box center [487, 300] width 27 height 24
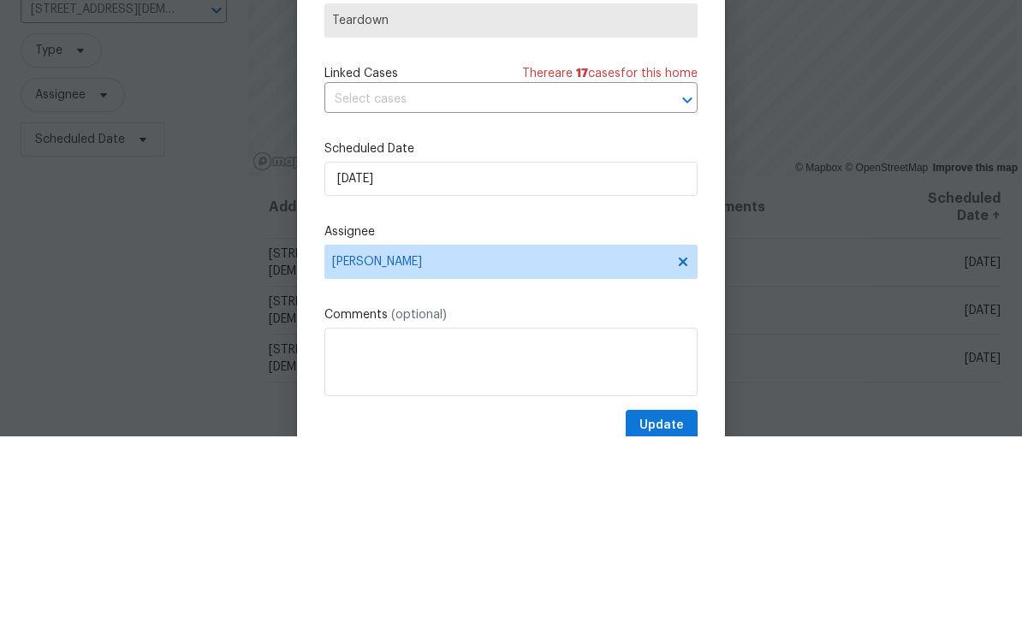
type input "[DATE]"
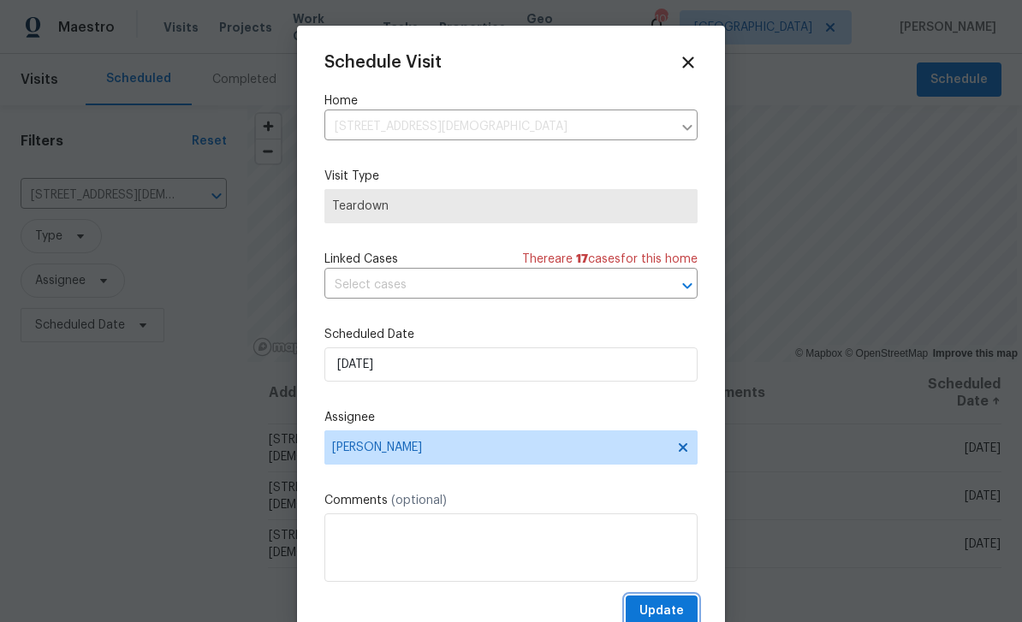
click at [691, 604] on button "Update" at bounding box center [662, 612] width 72 height 32
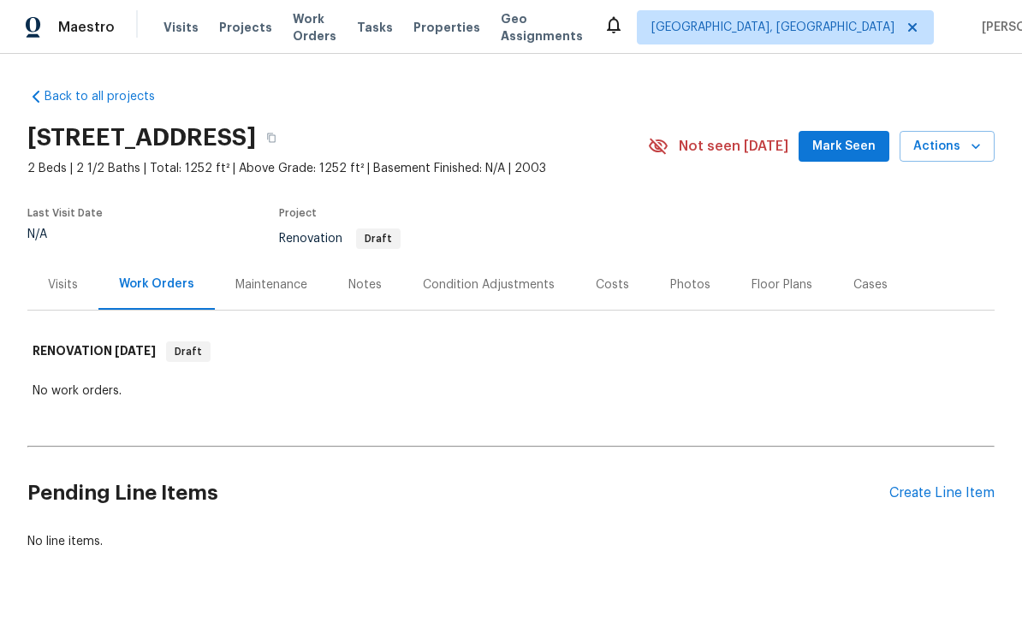
click at [525, 282] on div "Condition Adjustments" at bounding box center [489, 284] width 132 height 17
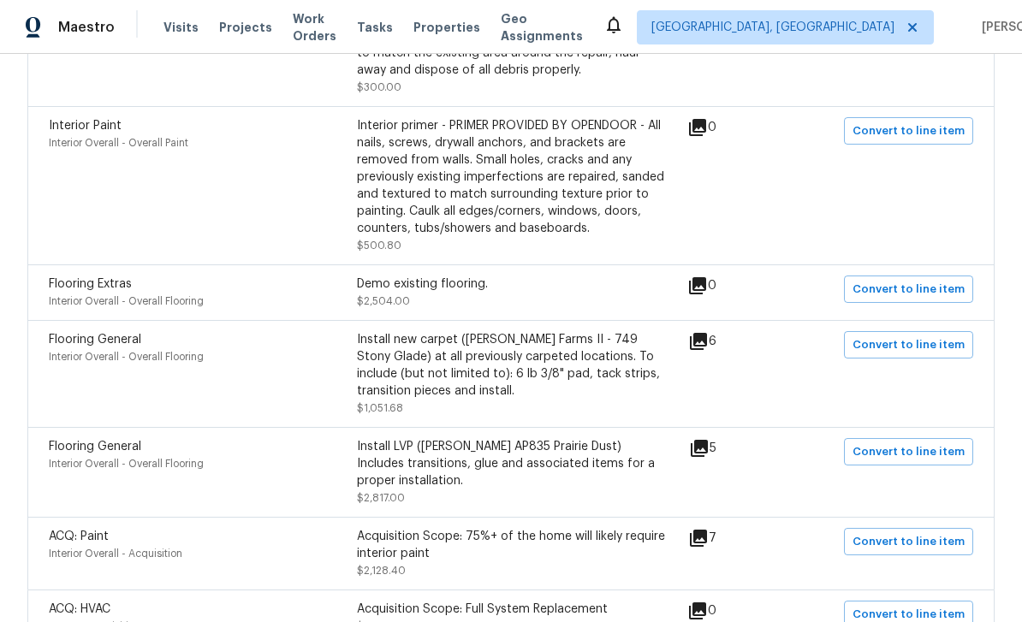
scroll to position [667, 0]
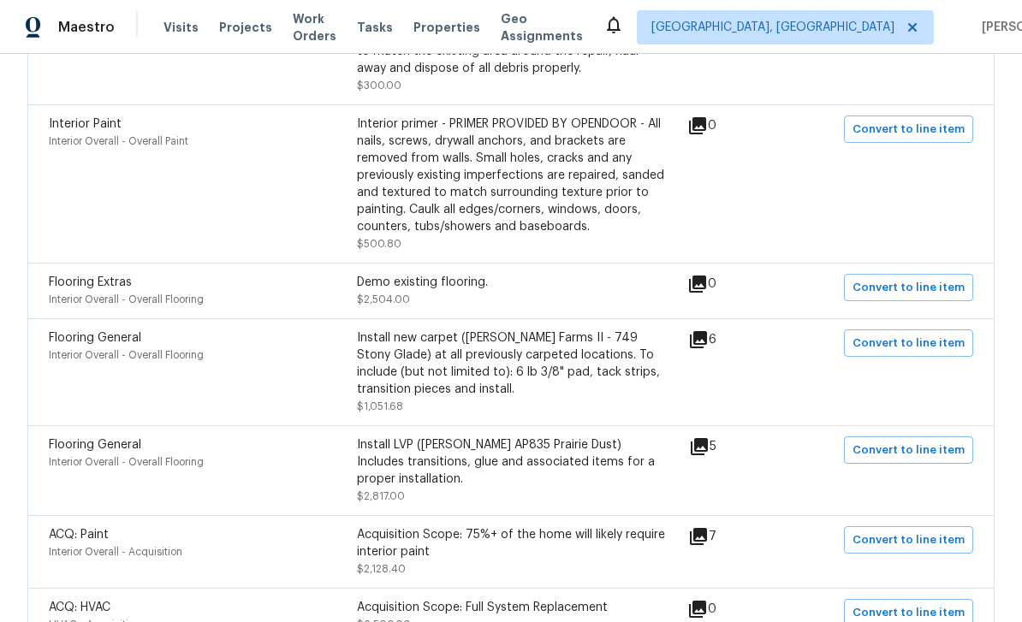
click at [709, 350] on icon at bounding box center [698, 339] width 21 height 21
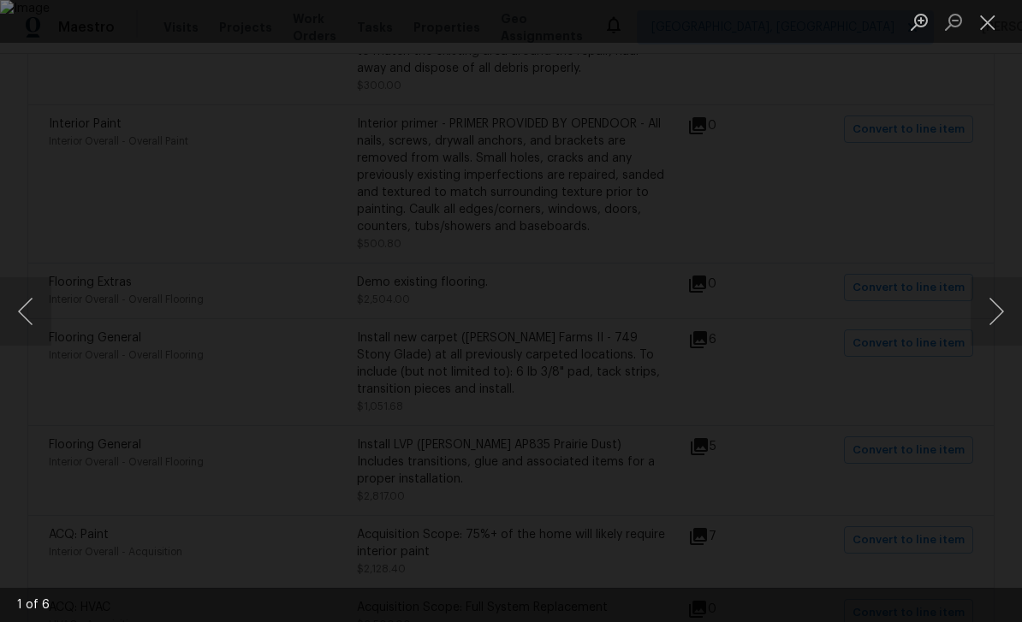
click at [998, 312] on button "Next image" at bounding box center [995, 311] width 51 height 68
click at [999, 312] on button "Next image" at bounding box center [995, 311] width 51 height 68
click at [1000, 312] on button "Next image" at bounding box center [995, 311] width 51 height 68
click at [997, 312] on button "Next image" at bounding box center [995, 311] width 51 height 68
click at [994, 315] on button "Next image" at bounding box center [995, 311] width 51 height 68
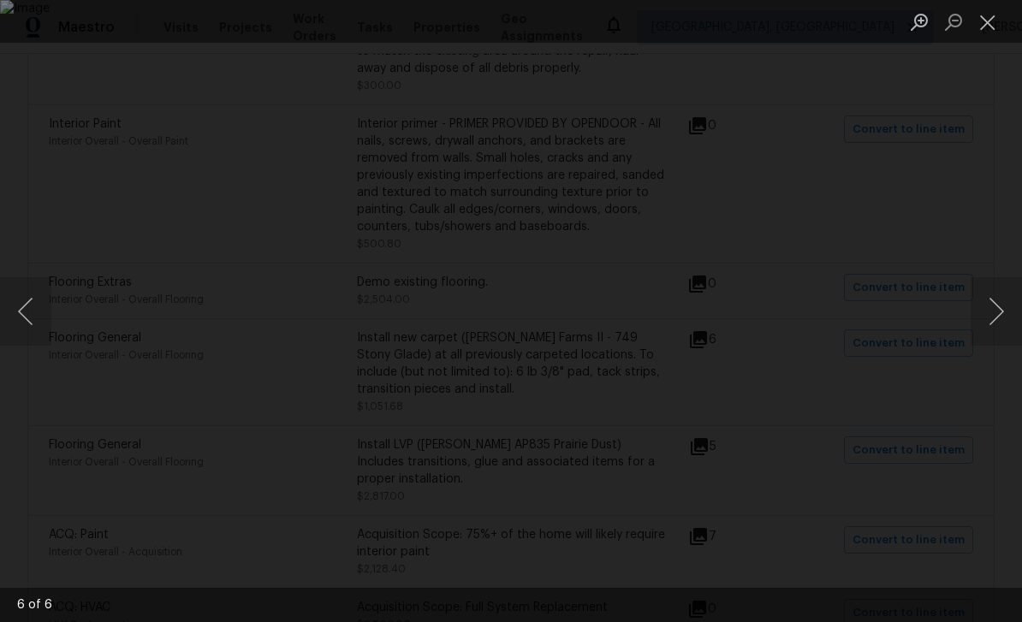
click at [992, 18] on button "Close lightbox" at bounding box center [987, 22] width 34 height 30
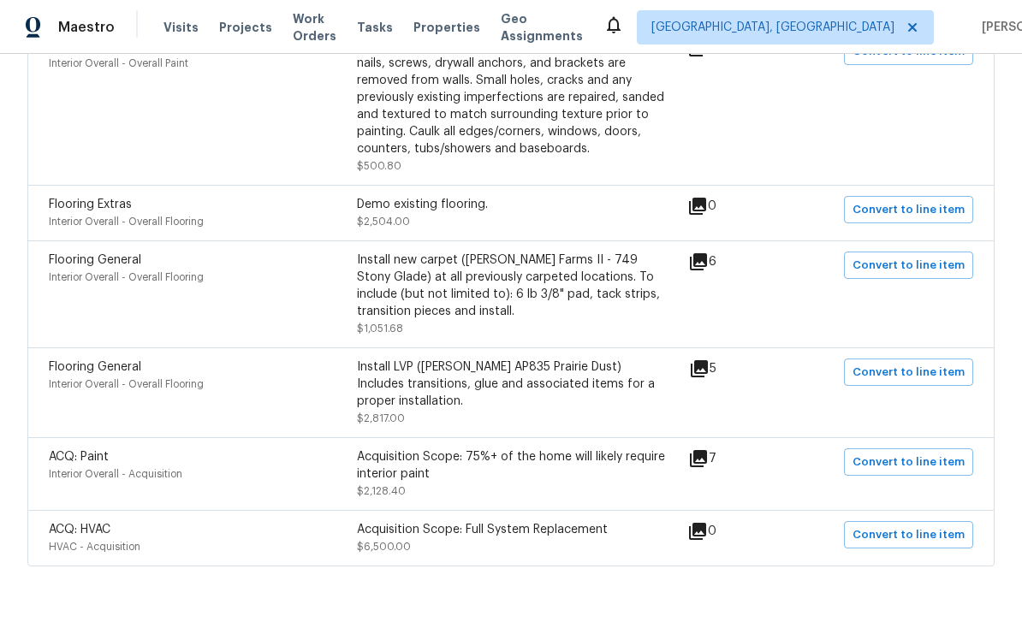
scroll to position [745, 0]
click at [708, 376] on icon at bounding box center [699, 368] width 17 height 17
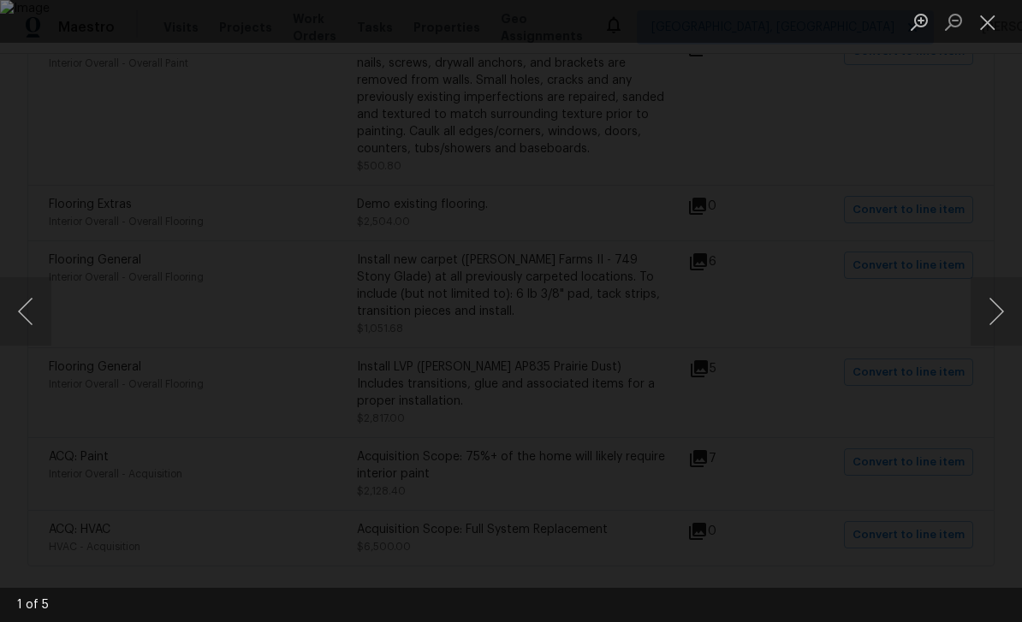
click at [999, 312] on button "Next image" at bounding box center [995, 311] width 51 height 68
click at [28, 300] on button "Previous image" at bounding box center [25, 311] width 51 height 68
click at [995, 323] on button "Next image" at bounding box center [995, 311] width 51 height 68
click at [996, 327] on button "Next image" at bounding box center [995, 311] width 51 height 68
click at [998, 321] on button "Next image" at bounding box center [995, 311] width 51 height 68
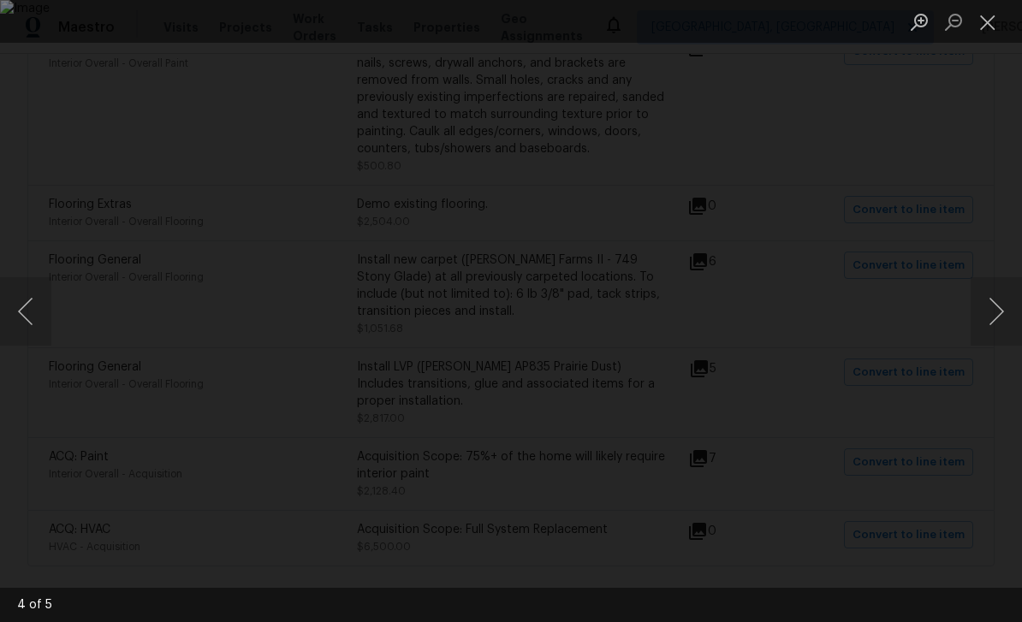
click at [997, 320] on button "Next image" at bounding box center [995, 311] width 51 height 68
click at [996, 321] on button "Next image" at bounding box center [995, 311] width 51 height 68
click at [997, 320] on button "Next image" at bounding box center [995, 311] width 51 height 68
click at [996, 323] on button "Next image" at bounding box center [995, 311] width 51 height 68
click at [999, 320] on button "Next image" at bounding box center [995, 311] width 51 height 68
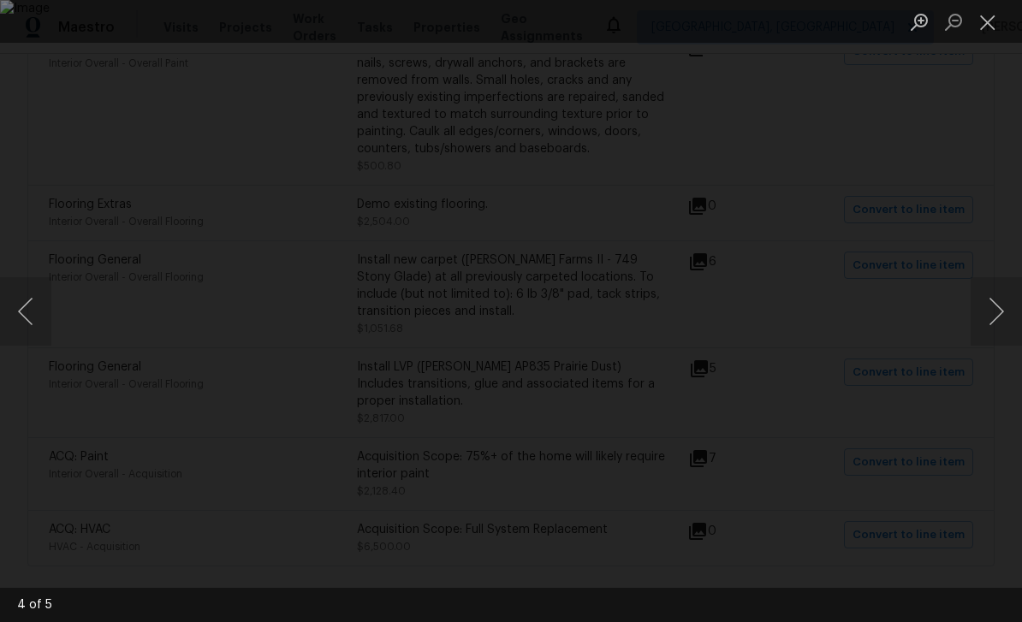
click at [999, 319] on button "Next image" at bounding box center [995, 311] width 51 height 68
click at [999, 320] on button "Next image" at bounding box center [995, 311] width 51 height 68
click at [990, 25] on button "Close lightbox" at bounding box center [987, 22] width 34 height 30
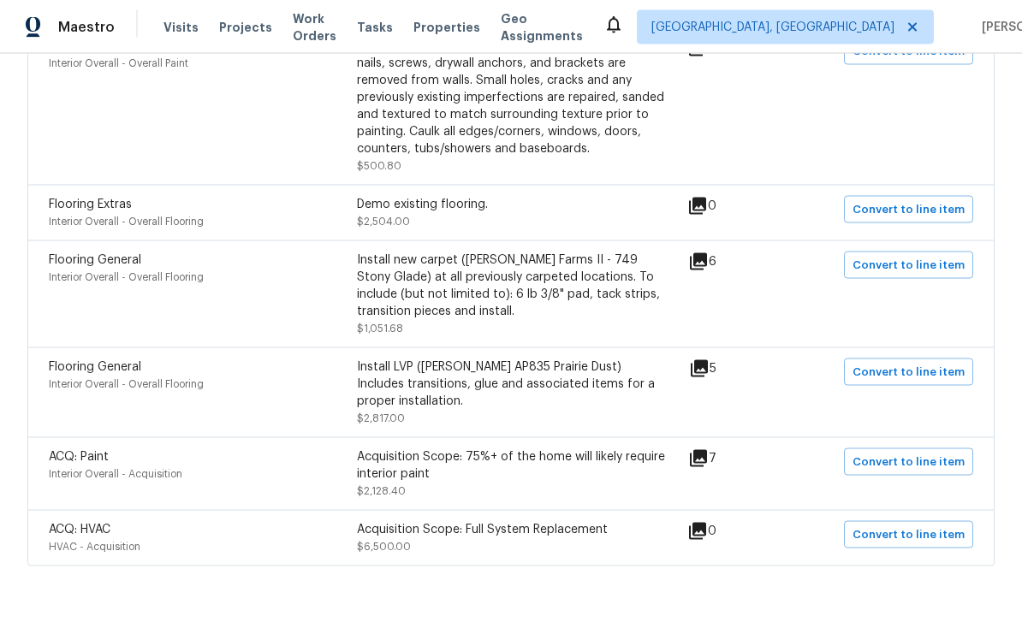
scroll to position [55, 0]
click at [709, 448] on icon at bounding box center [698, 458] width 21 height 21
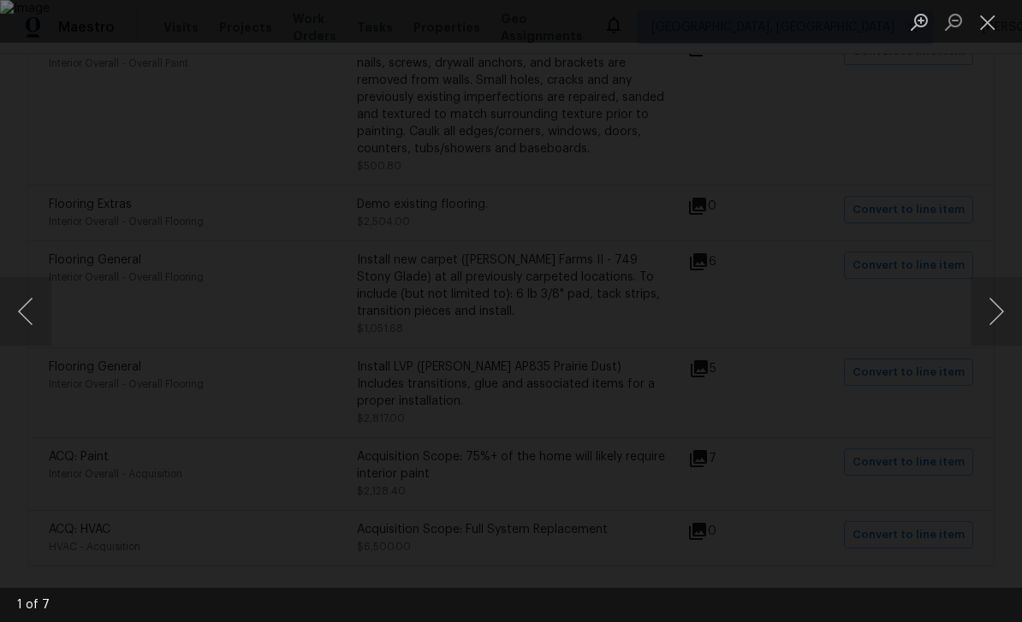
click at [1001, 314] on button "Next image" at bounding box center [995, 311] width 51 height 68
click at [994, 319] on button "Next image" at bounding box center [995, 311] width 51 height 68
click at [994, 318] on button "Next image" at bounding box center [995, 311] width 51 height 68
click at [995, 317] on button "Next image" at bounding box center [995, 311] width 51 height 68
click at [998, 317] on button "Next image" at bounding box center [995, 311] width 51 height 68
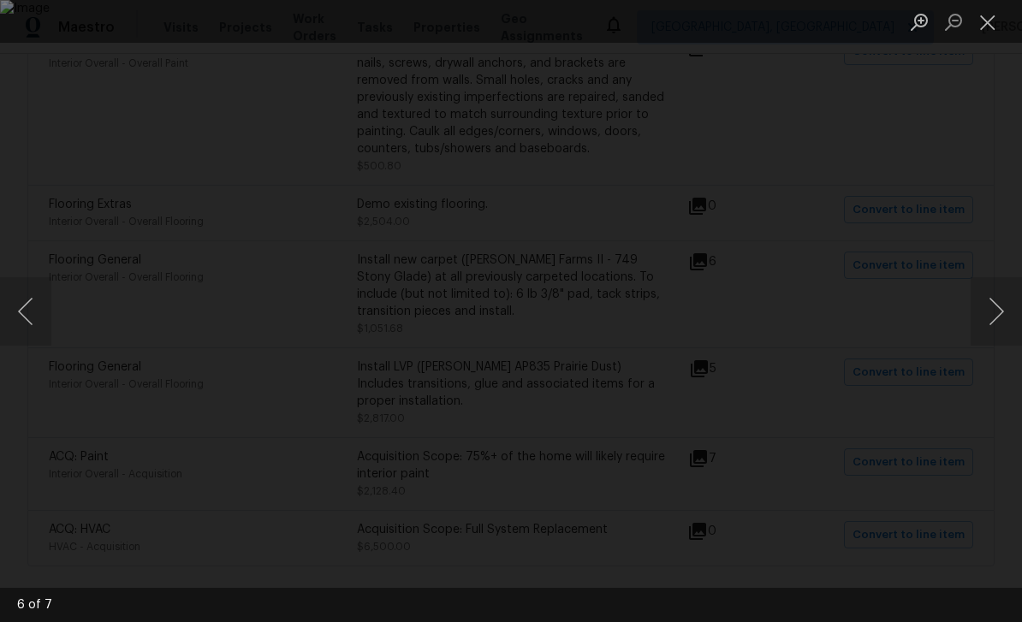
click at [1000, 315] on button "Next image" at bounding box center [995, 311] width 51 height 68
click at [987, 20] on button "Close lightbox" at bounding box center [987, 22] width 34 height 30
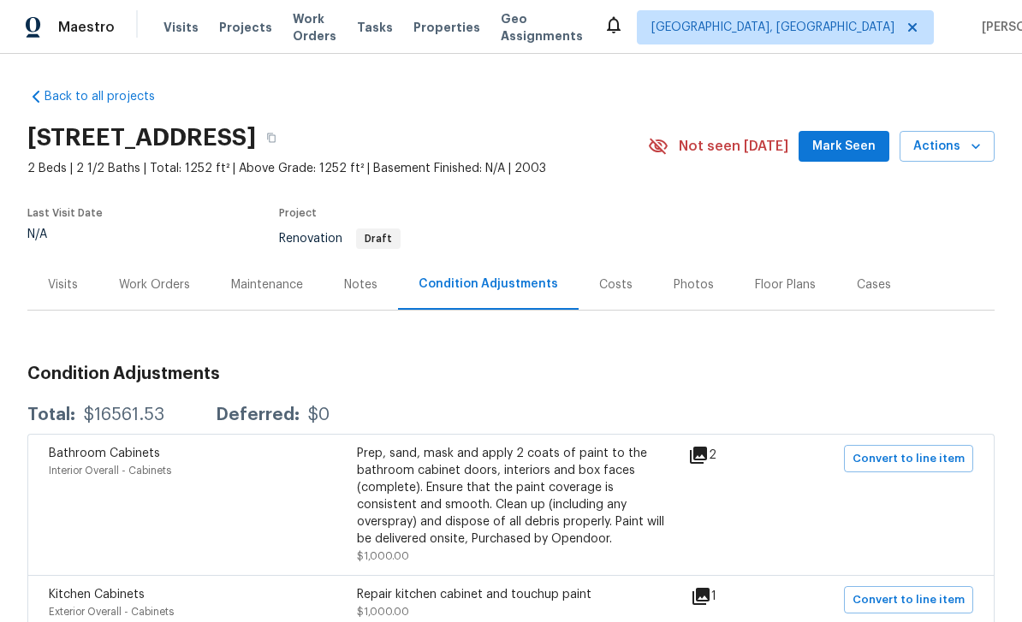
scroll to position [0, 0]
click at [361, 259] on div "Notes" at bounding box center [360, 284] width 74 height 50
